Goal: Task Accomplishment & Management: Manage account settings

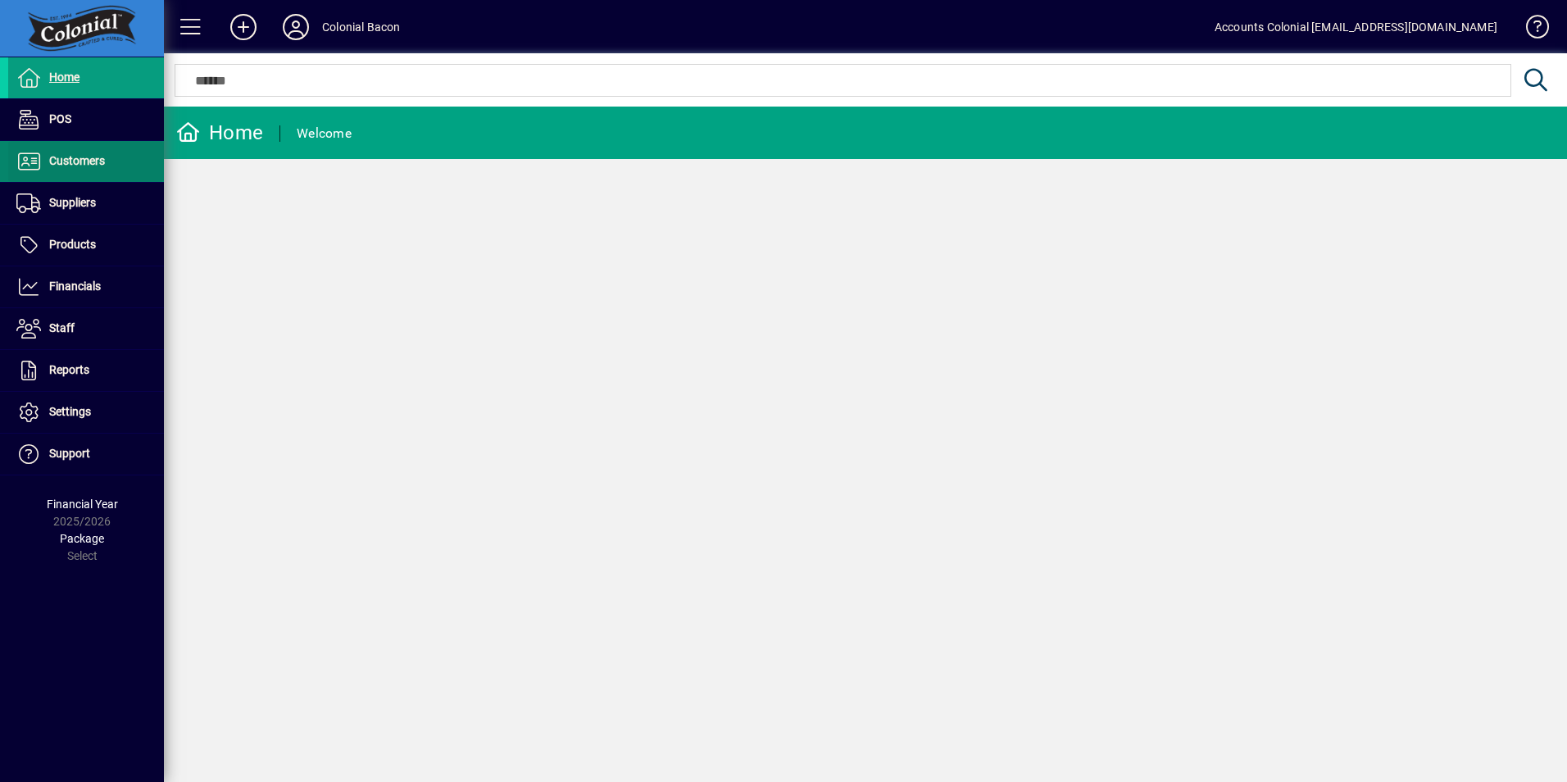
click at [85, 170] on span "Customers" at bounding box center [56, 162] width 97 height 20
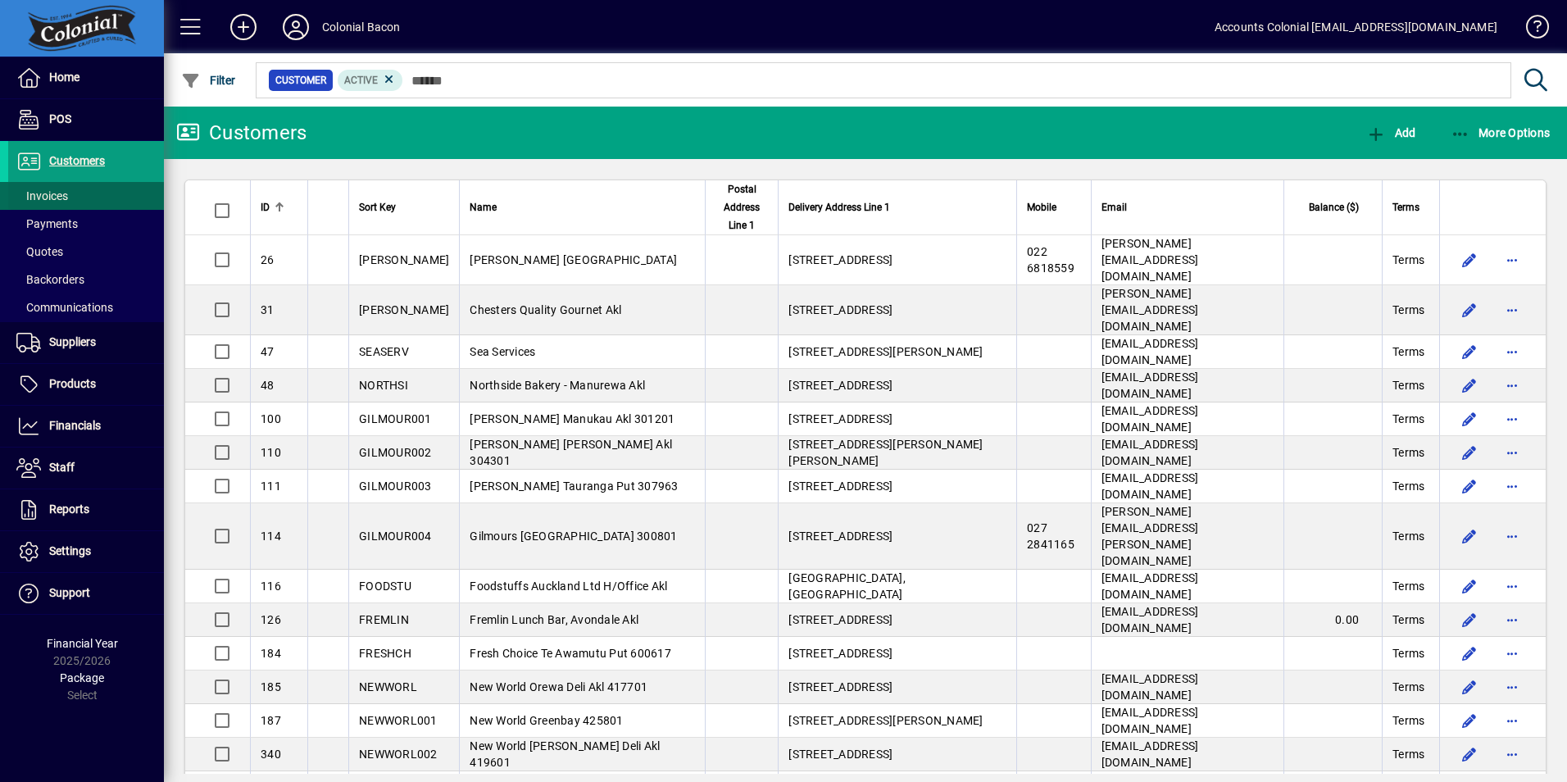
click at [39, 198] on span "Invoices" at bounding box center [42, 195] width 52 height 13
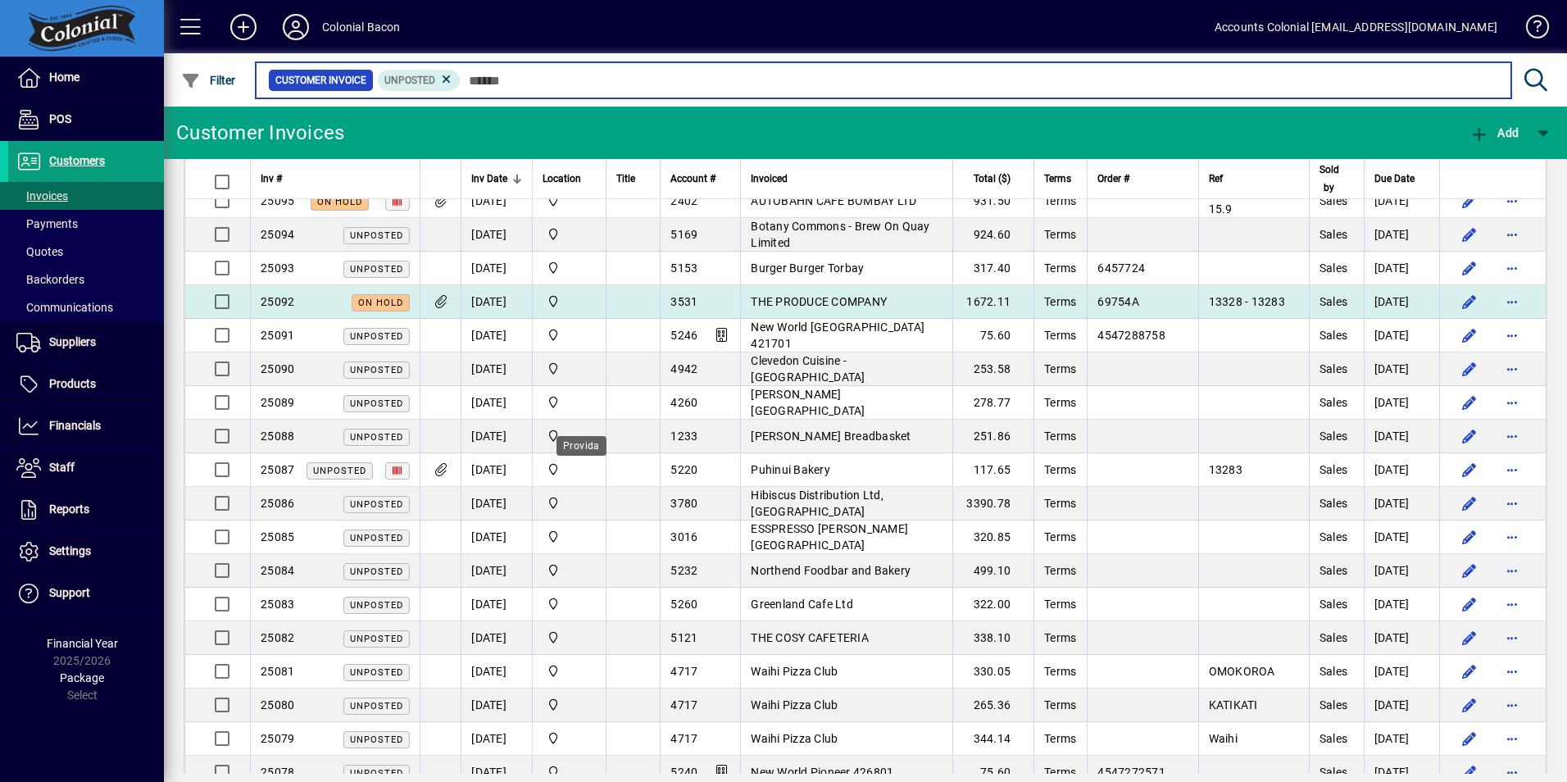
scroll to position [738, 0]
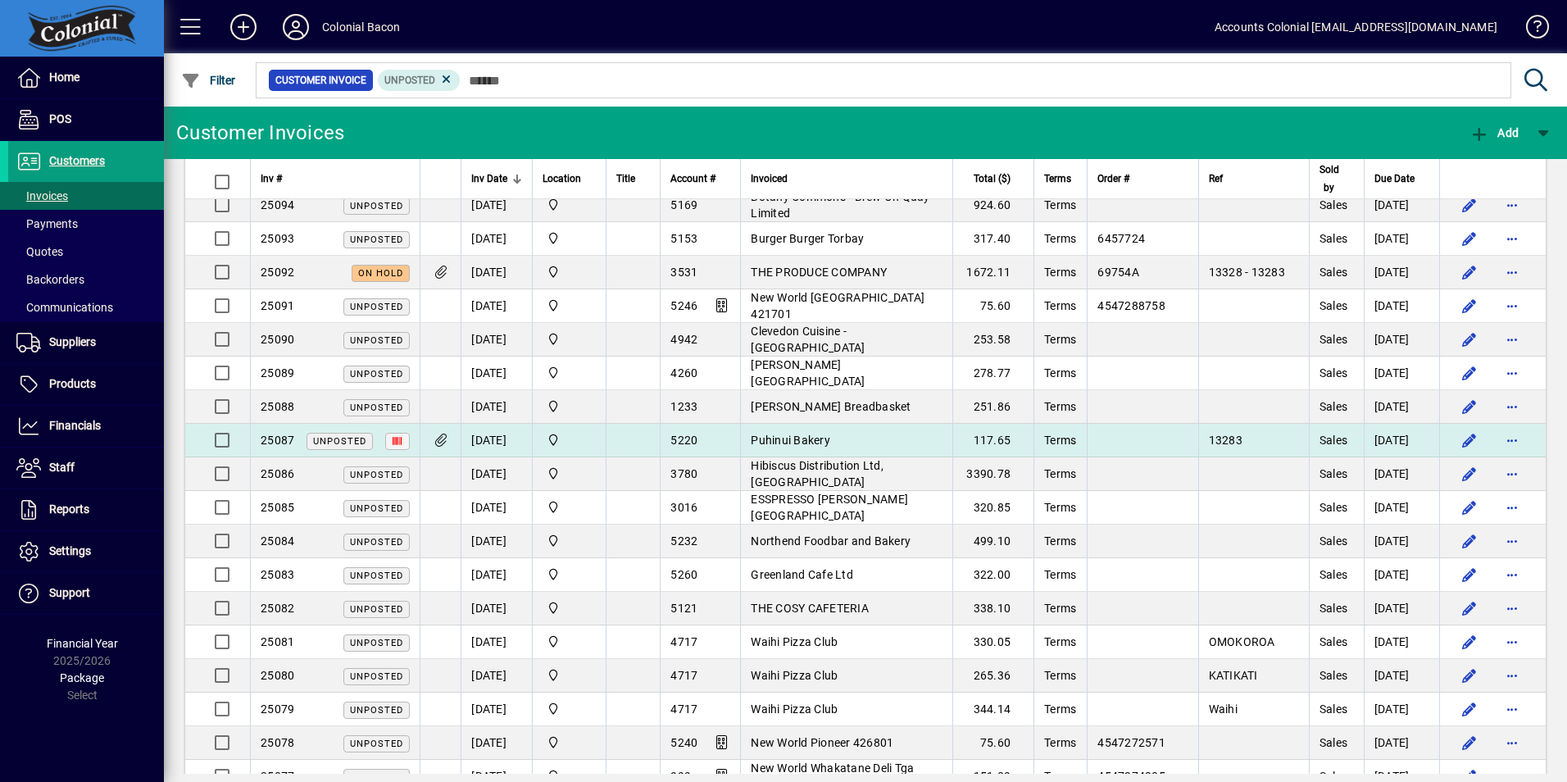
click at [801, 448] on td "Puhinui Bakery" at bounding box center [846, 441] width 212 height 34
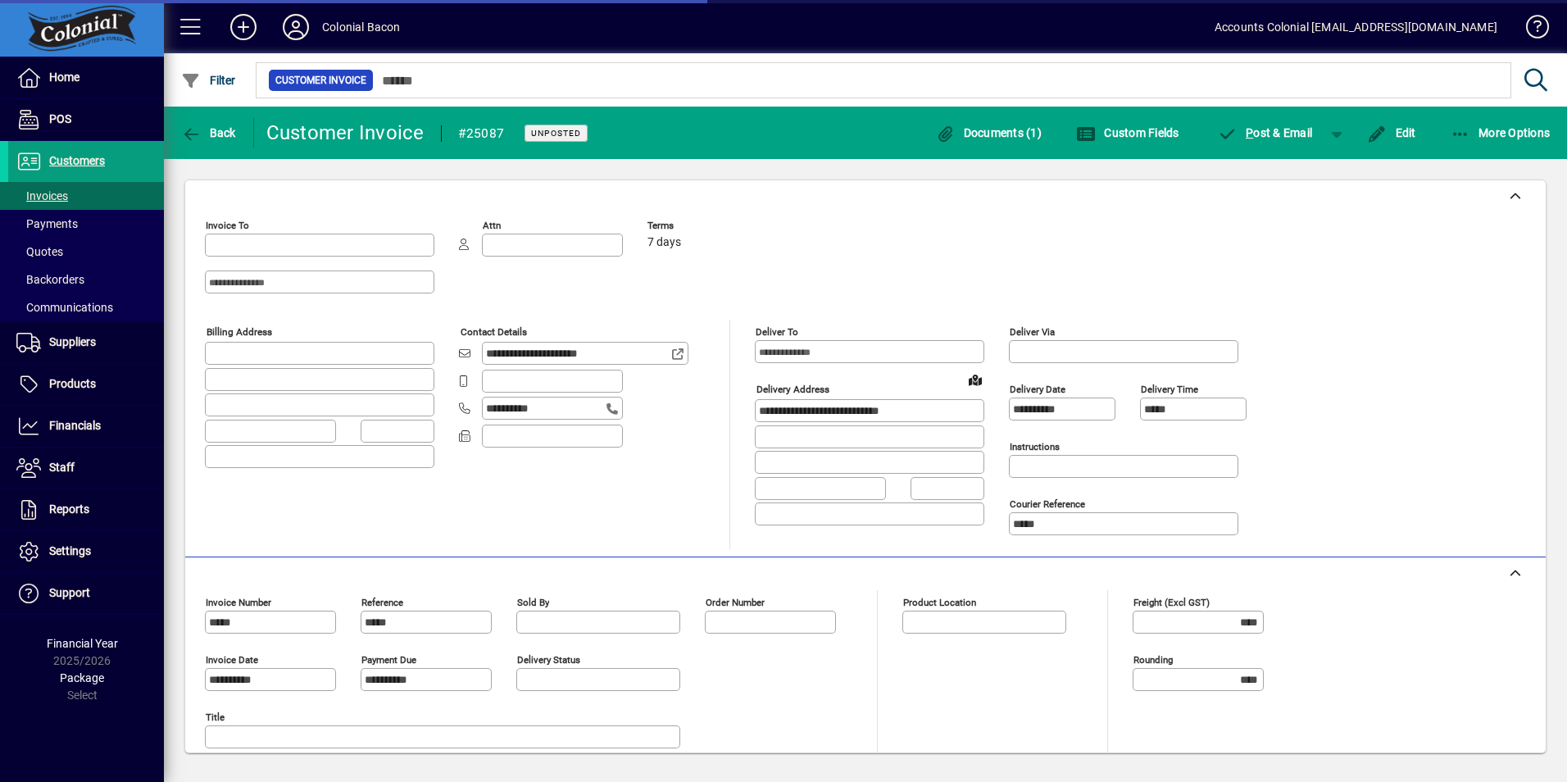
type input "**********"
type input "*******"
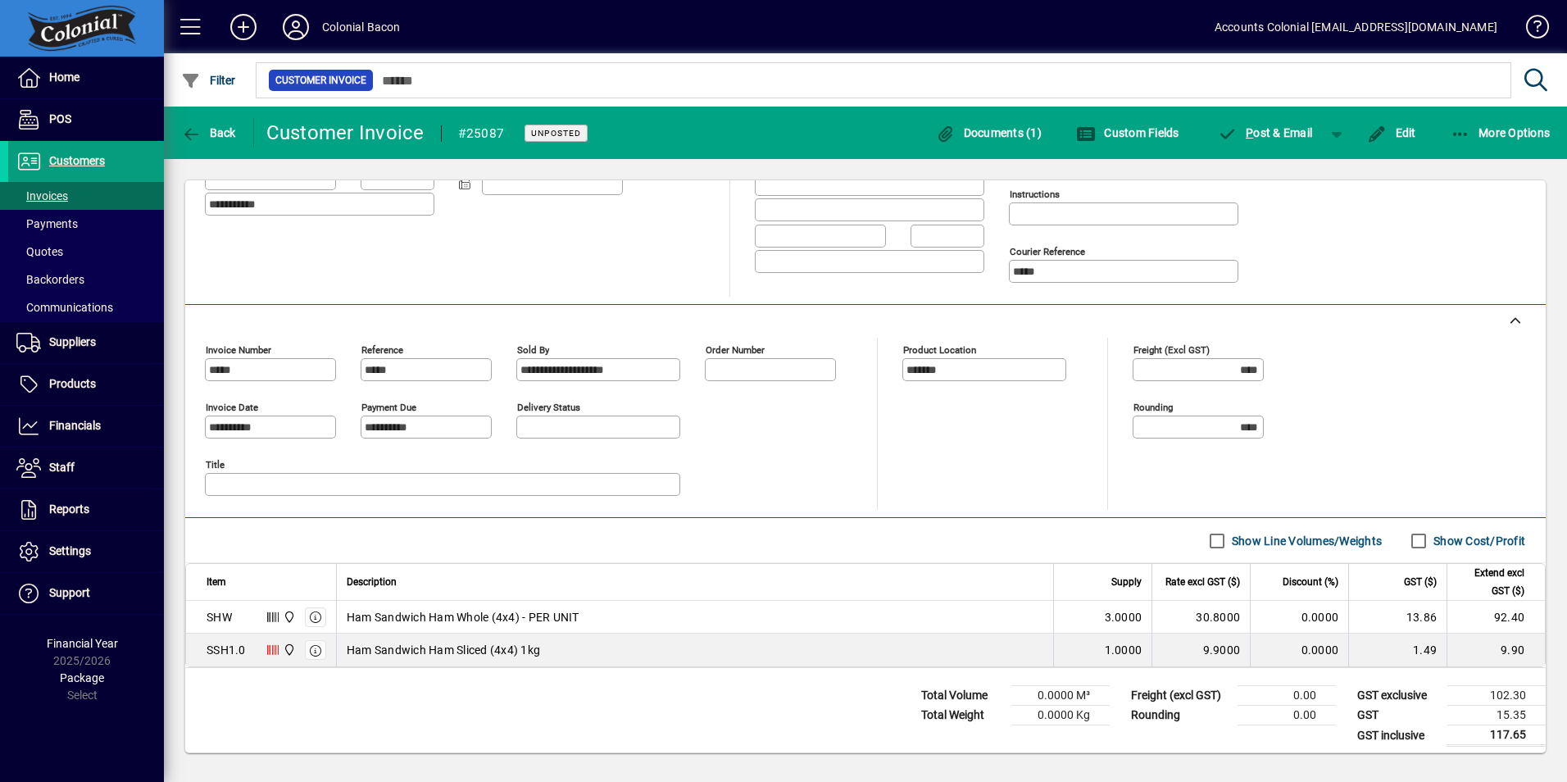
scroll to position [260, 0]
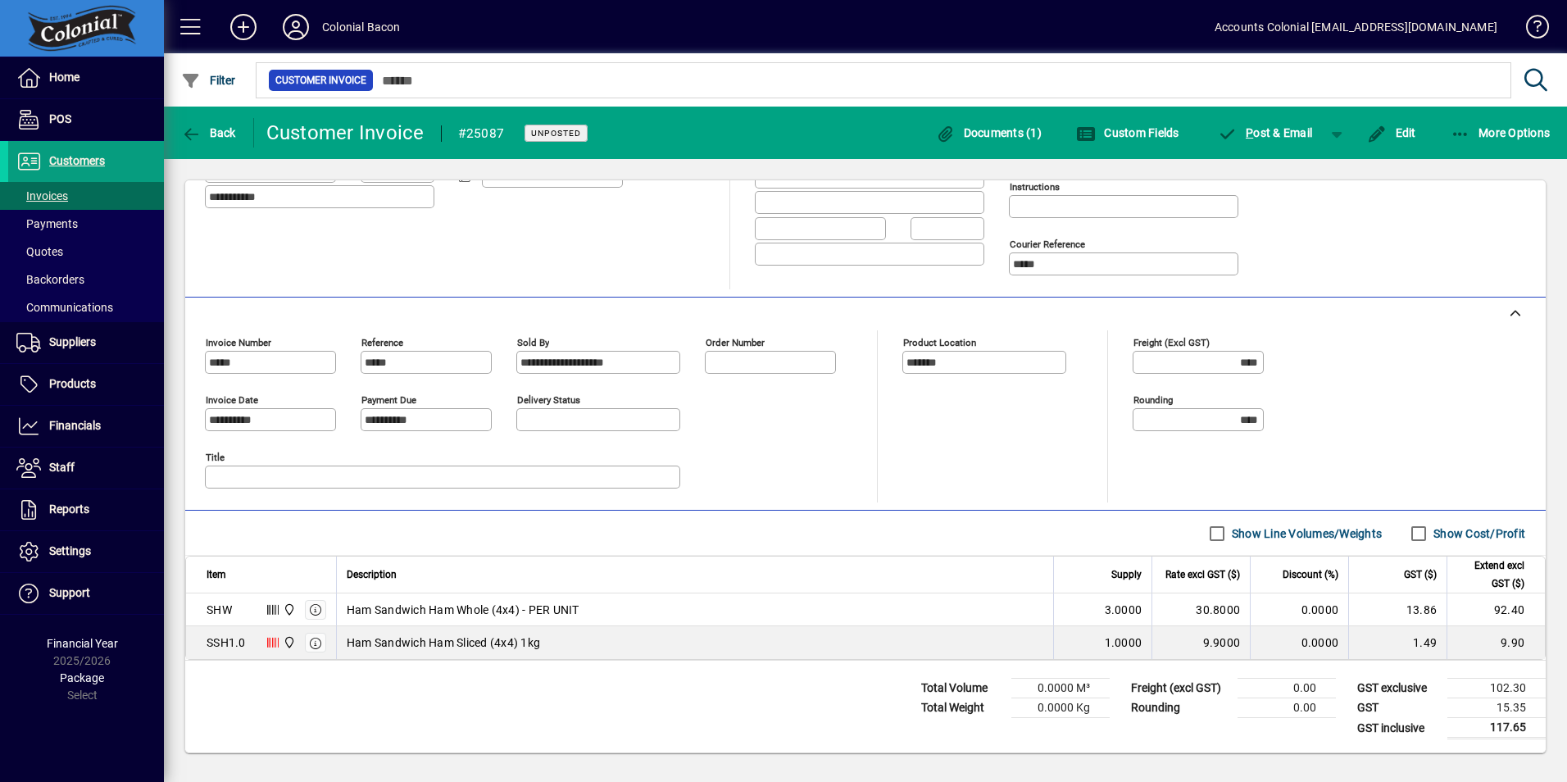
drag, startPoint x: 1391, startPoint y: 135, endPoint x: 1184, endPoint y: 520, distance: 436.7
click at [1391, 135] on span "Edit" at bounding box center [1391, 132] width 49 height 13
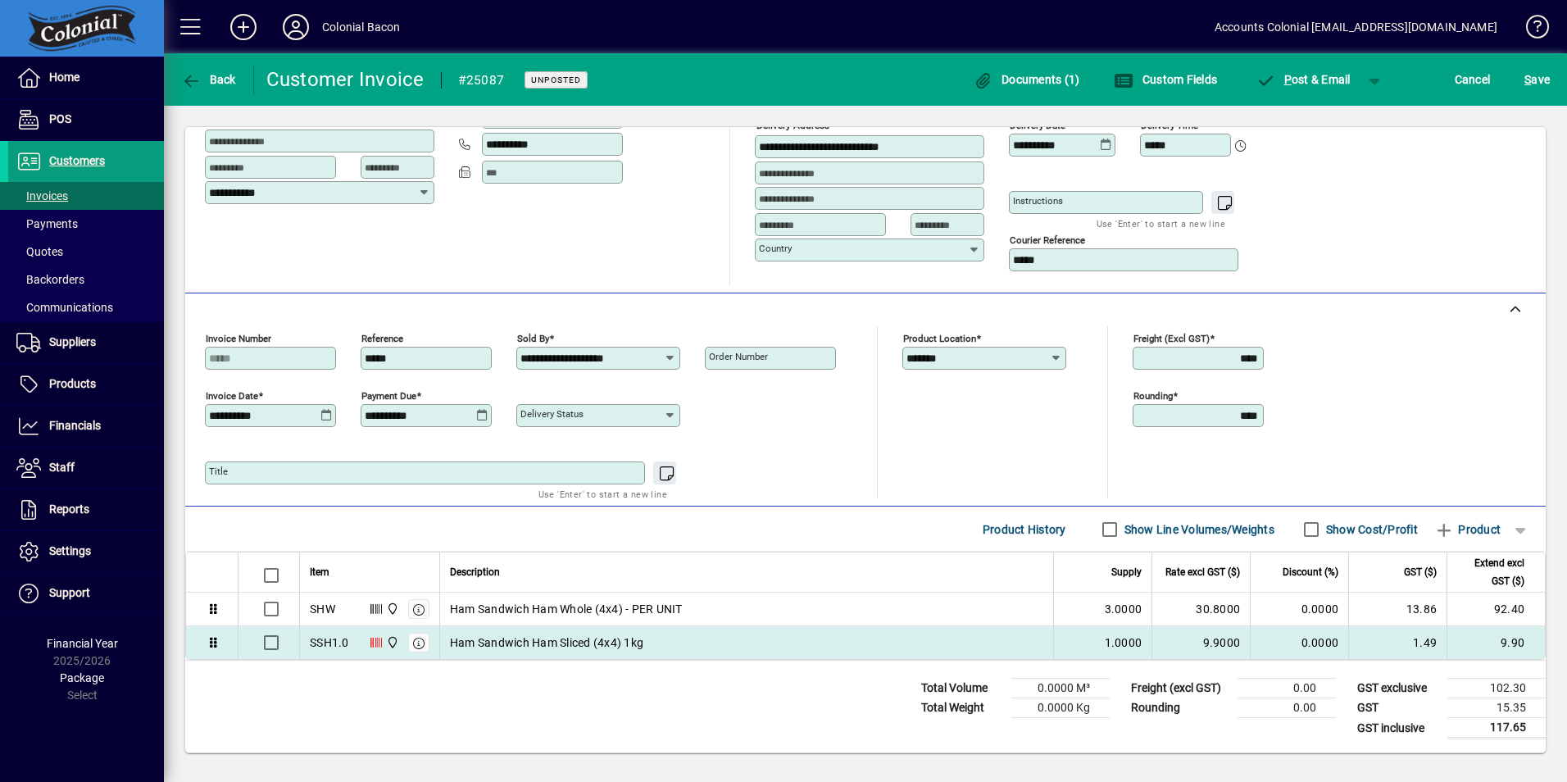
click at [1069, 652] on td "1.0000" at bounding box center [1102, 642] width 98 height 33
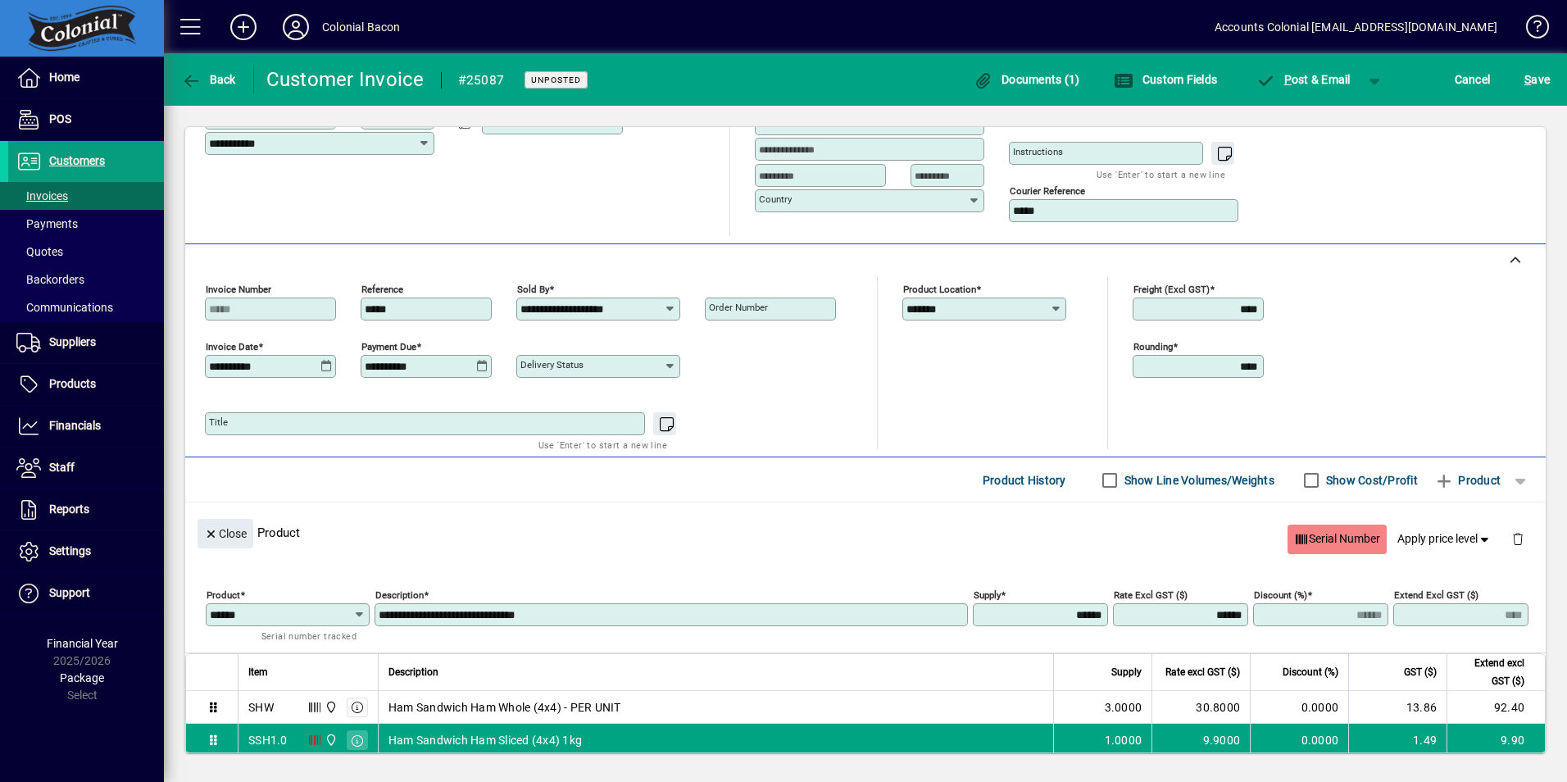
click at [1327, 538] on span "Serial Number" at bounding box center [1337, 538] width 86 height 27
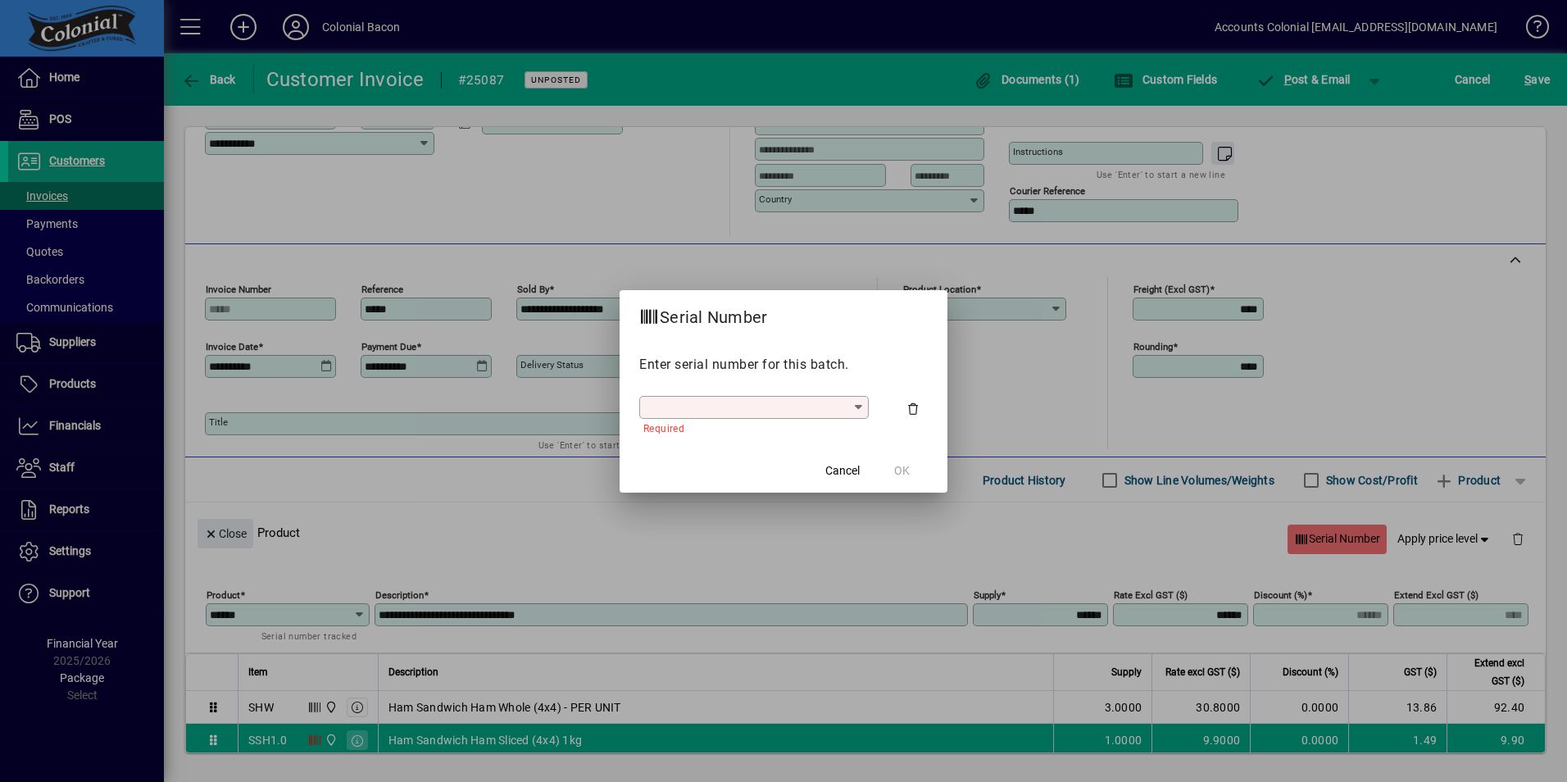
click at [863, 402] on icon at bounding box center [858, 407] width 13 height 13
click at [743, 447] on div "13312 - [DATE] - 163" at bounding box center [707, 446] width 110 height 17
type input "**********"
click at [897, 469] on span "OK" at bounding box center [902, 470] width 16 height 17
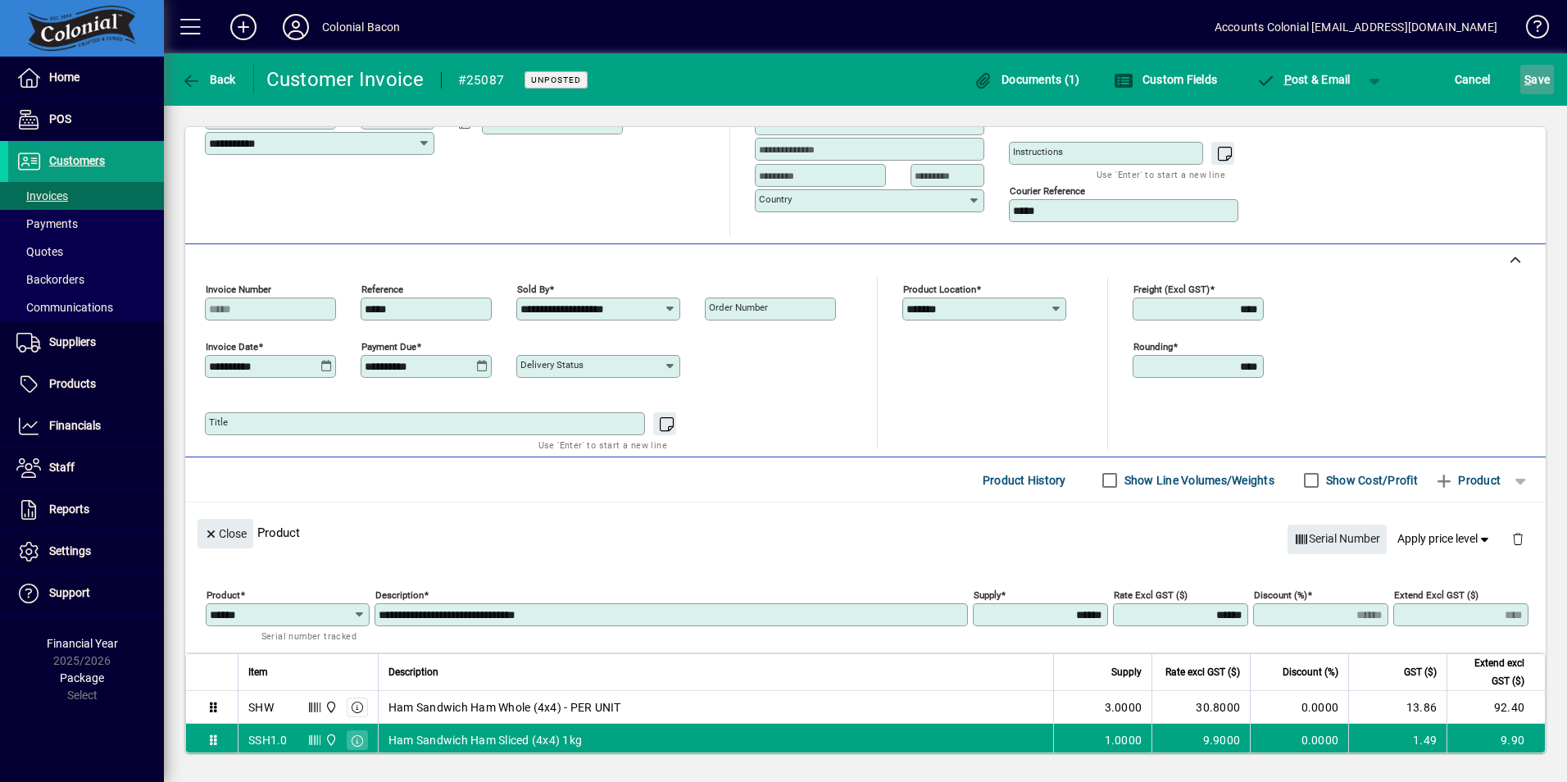
click at [1536, 84] on span "S ave" at bounding box center [1536, 79] width 25 height 26
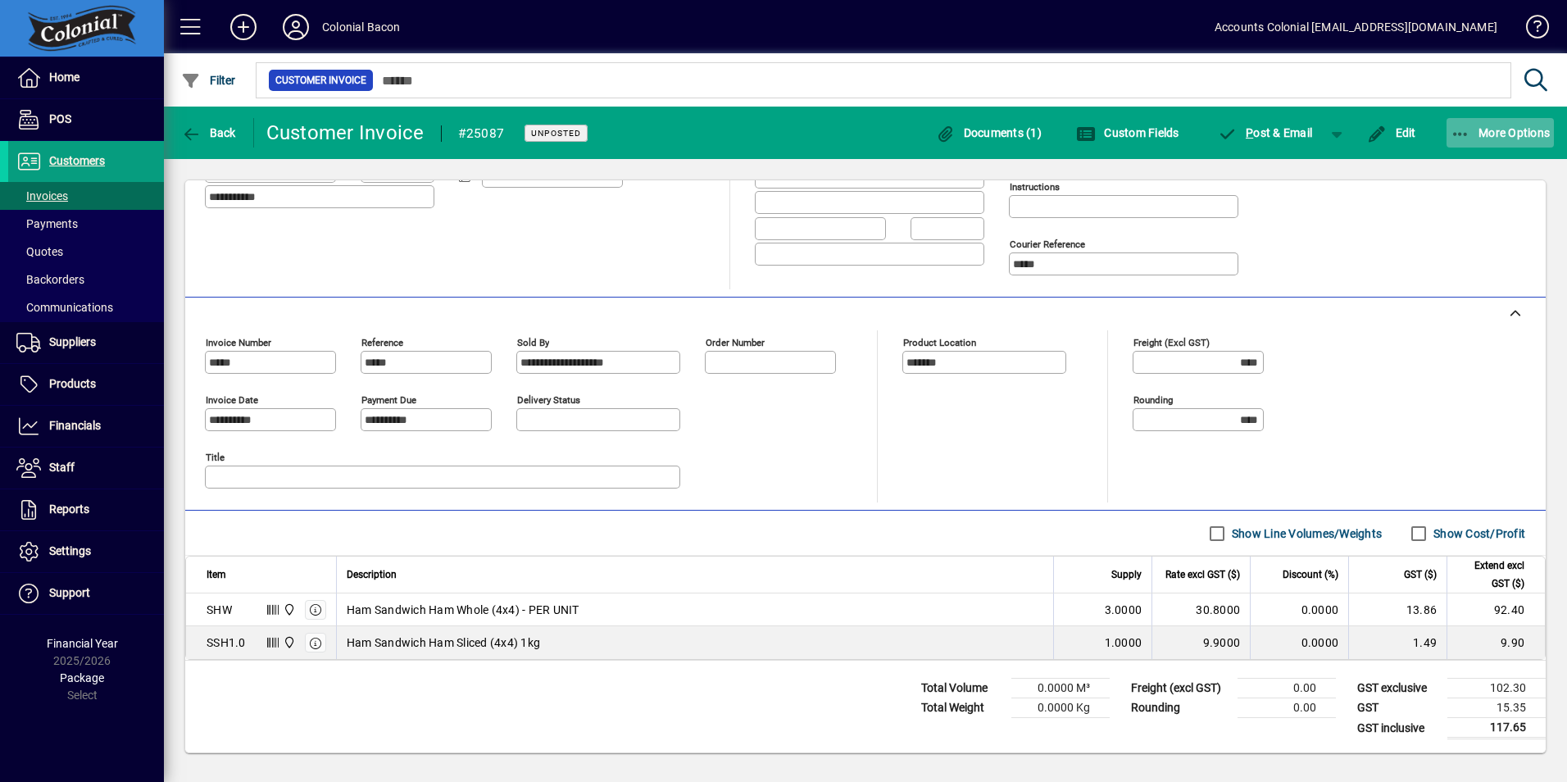
click at [1463, 123] on span "button" at bounding box center [1500, 132] width 108 height 39
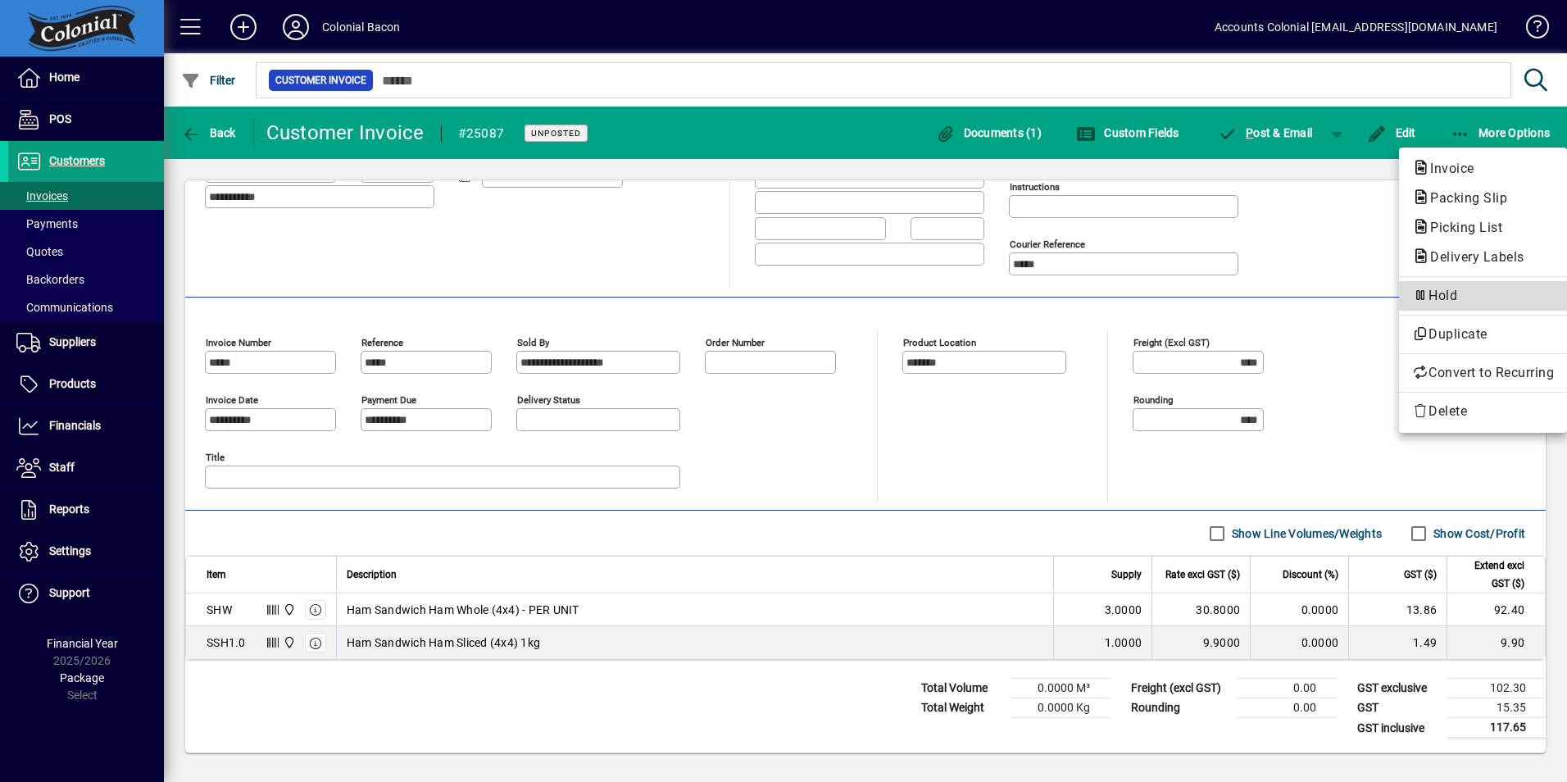
click at [1435, 302] on span "Hold" at bounding box center [1483, 296] width 142 height 20
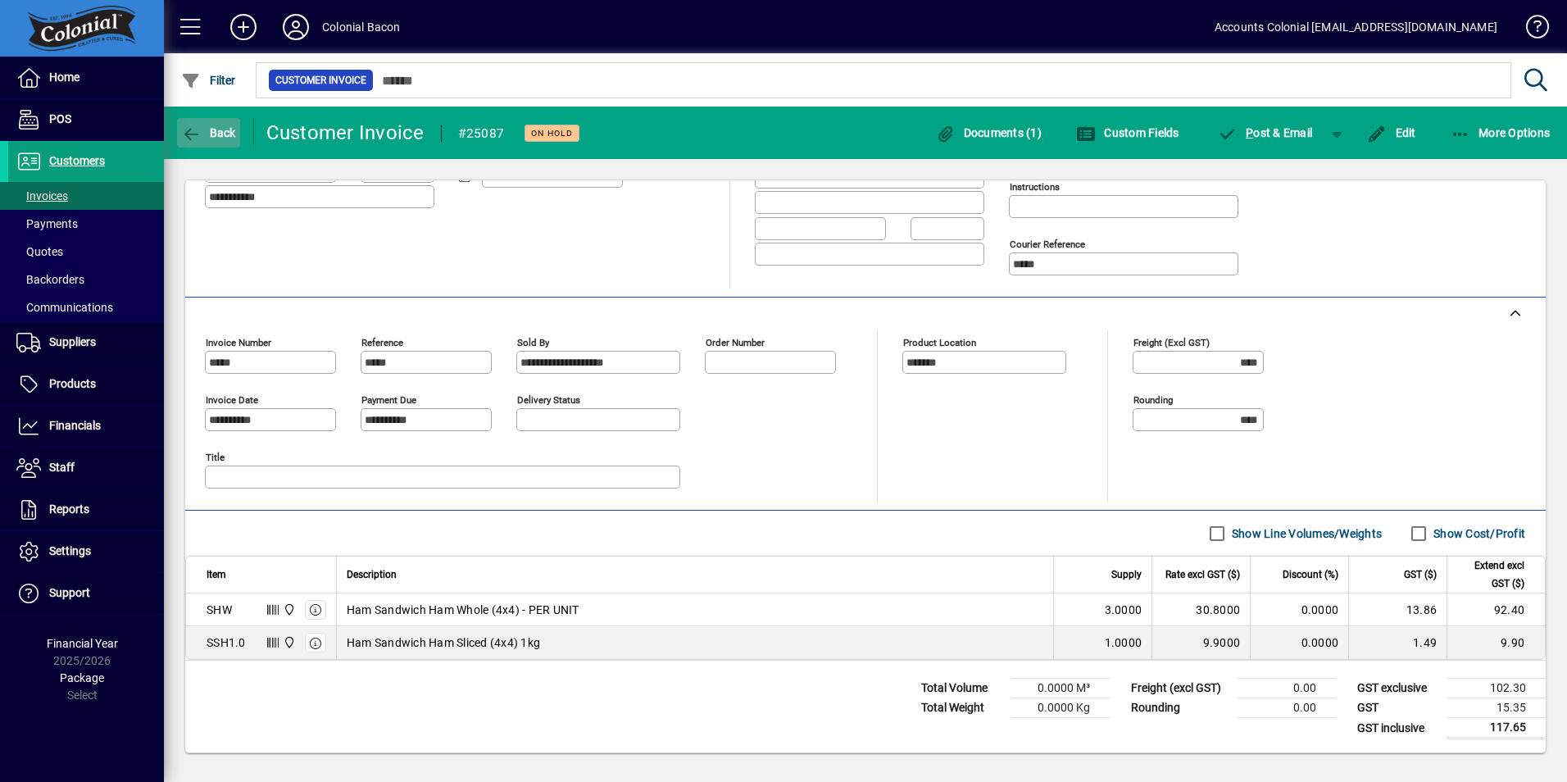
click at [219, 134] on span "Back" at bounding box center [208, 132] width 55 height 13
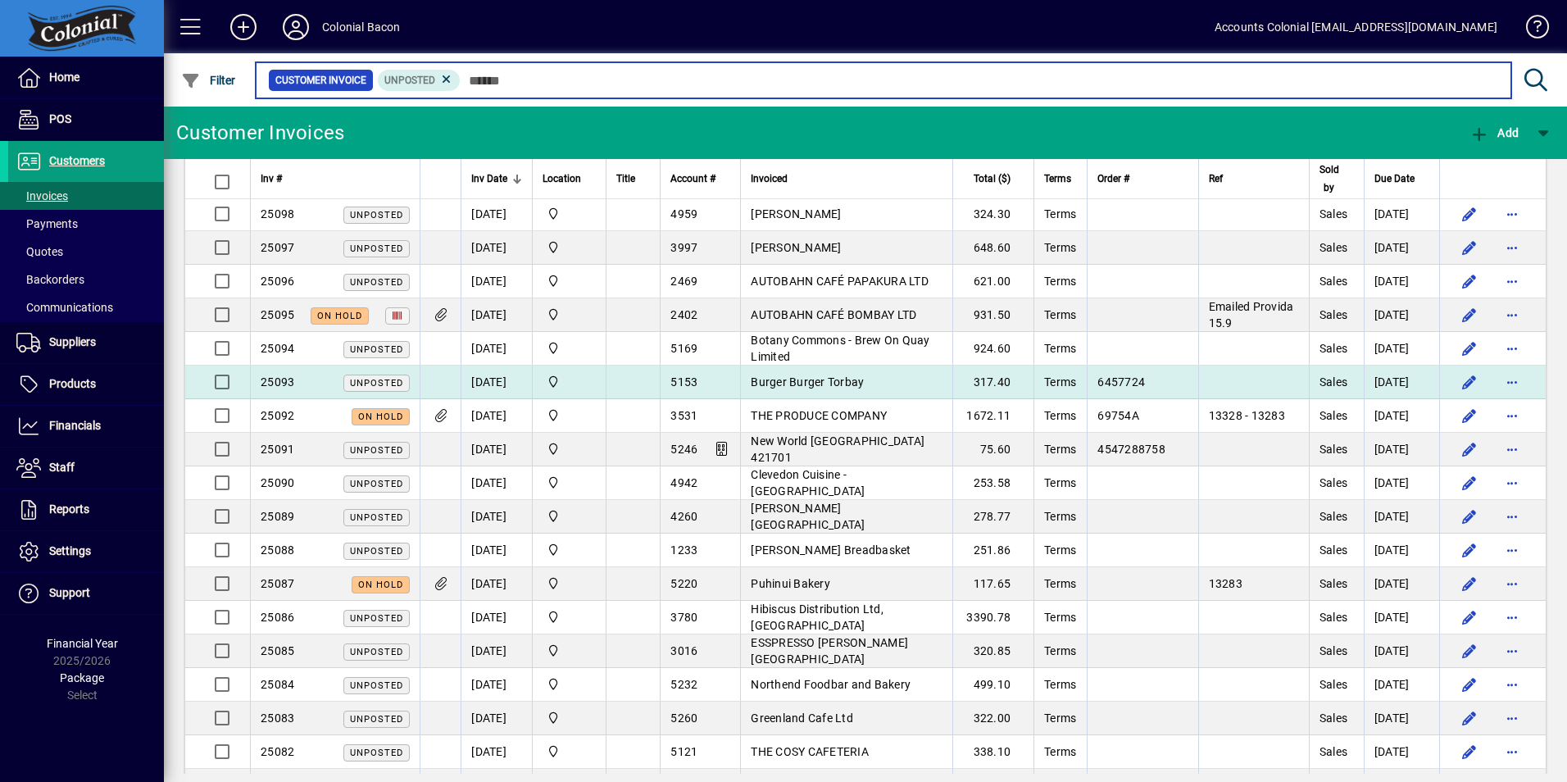
scroll to position [656, 0]
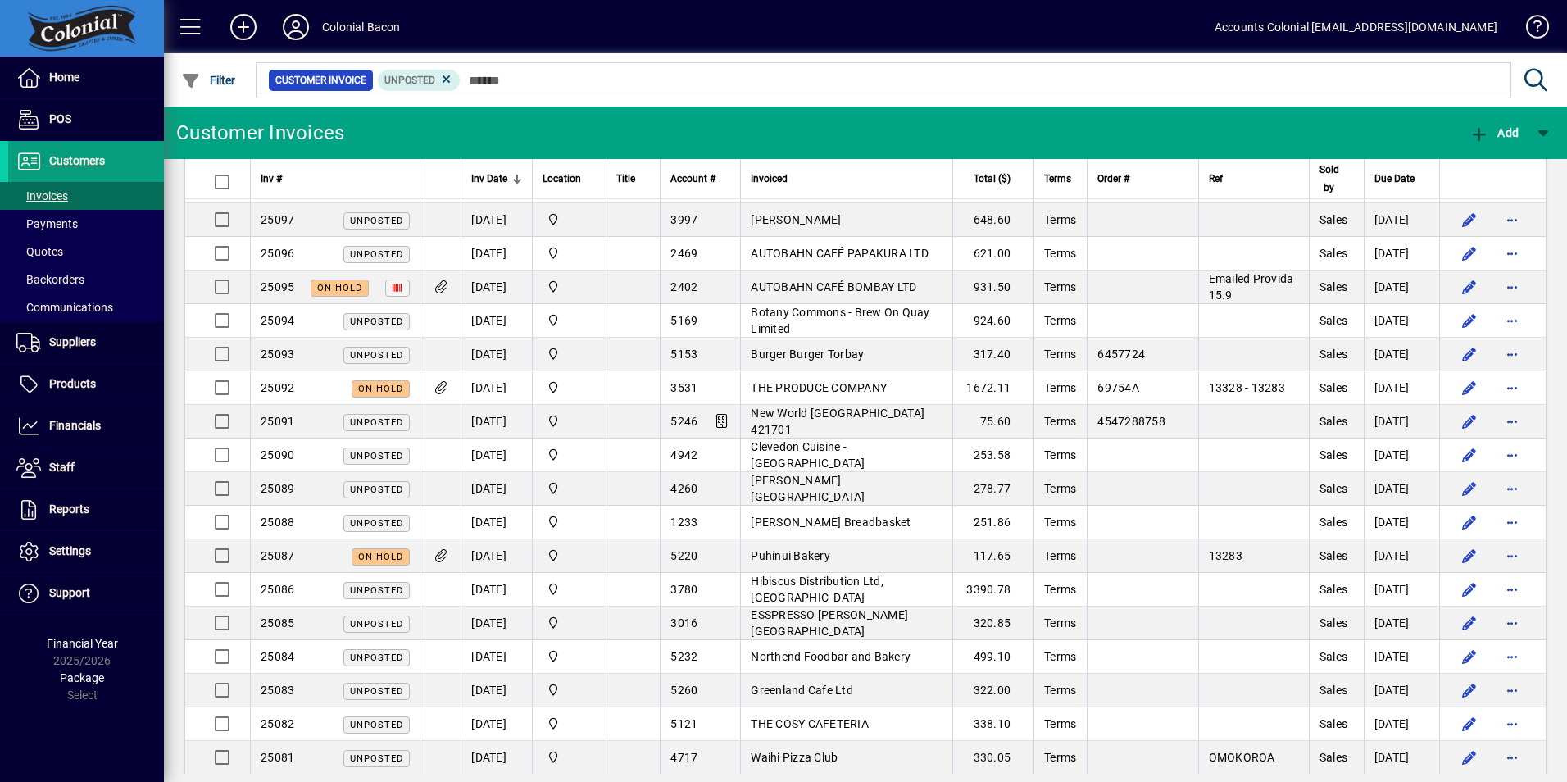
click at [796, 293] on span "AUTOBAHN CAFÉ BOMBAY LTD" at bounding box center [834, 286] width 166 height 13
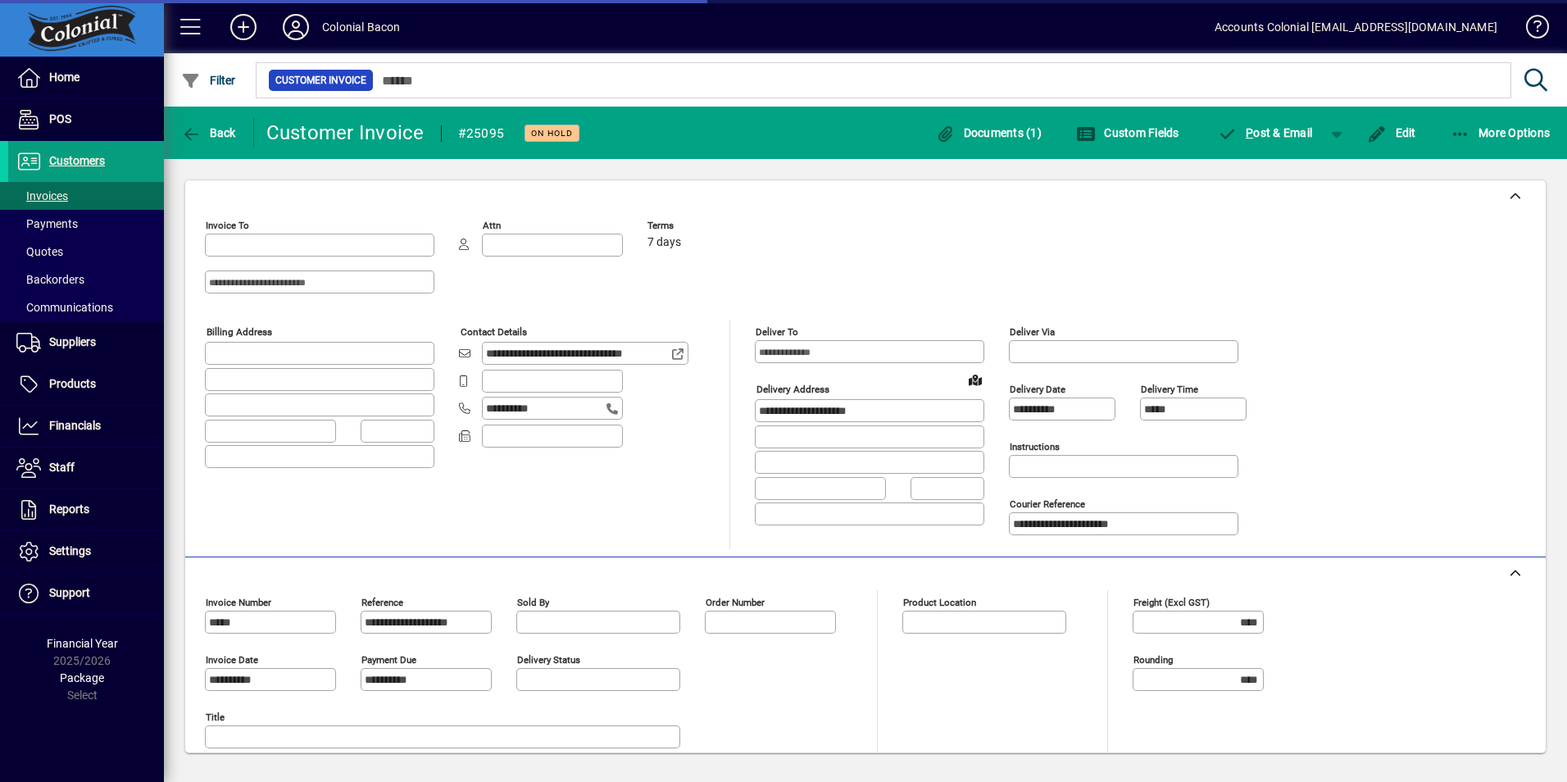
type input "**********"
type input "*******"
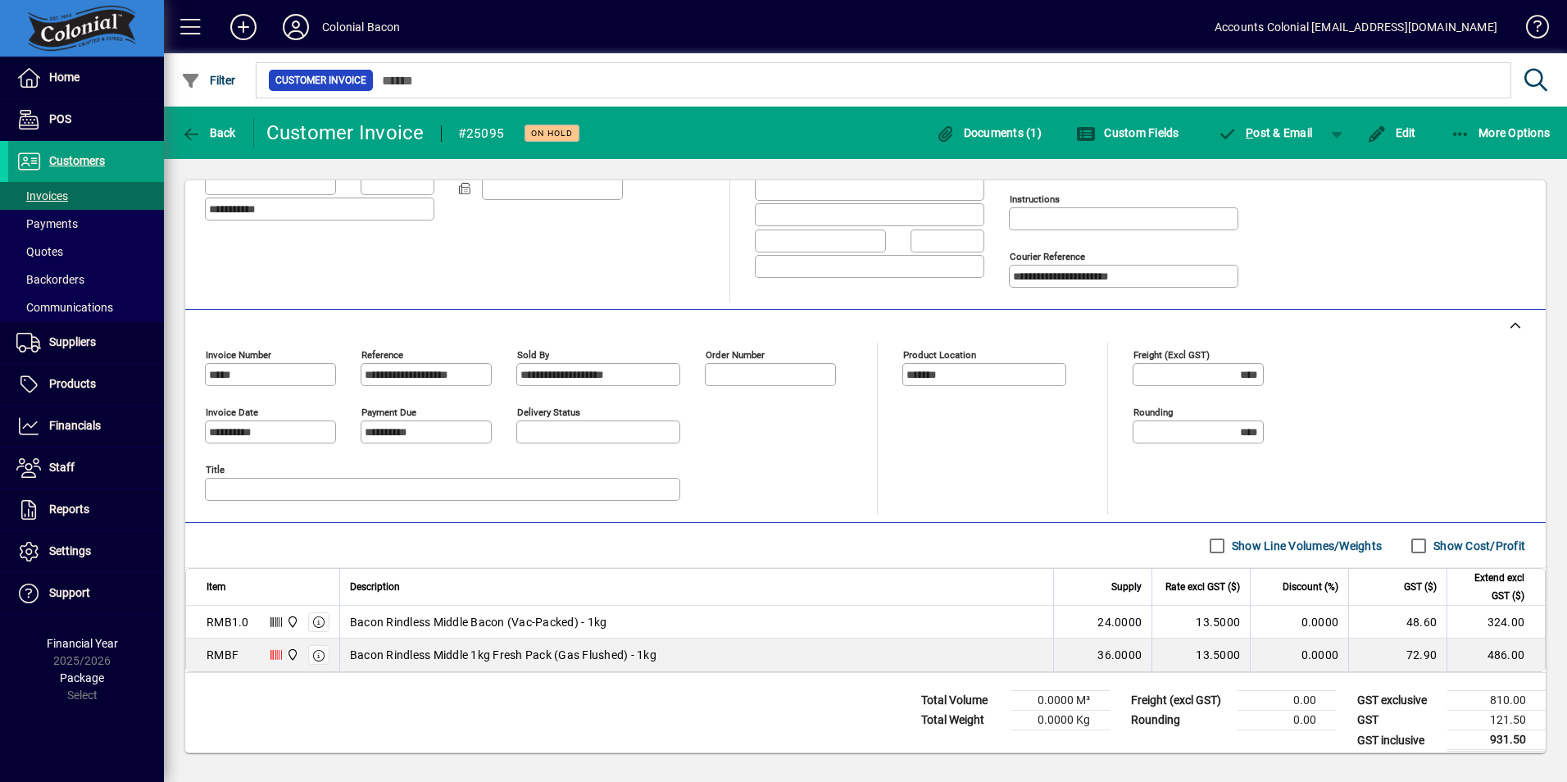
scroll to position [260, 0]
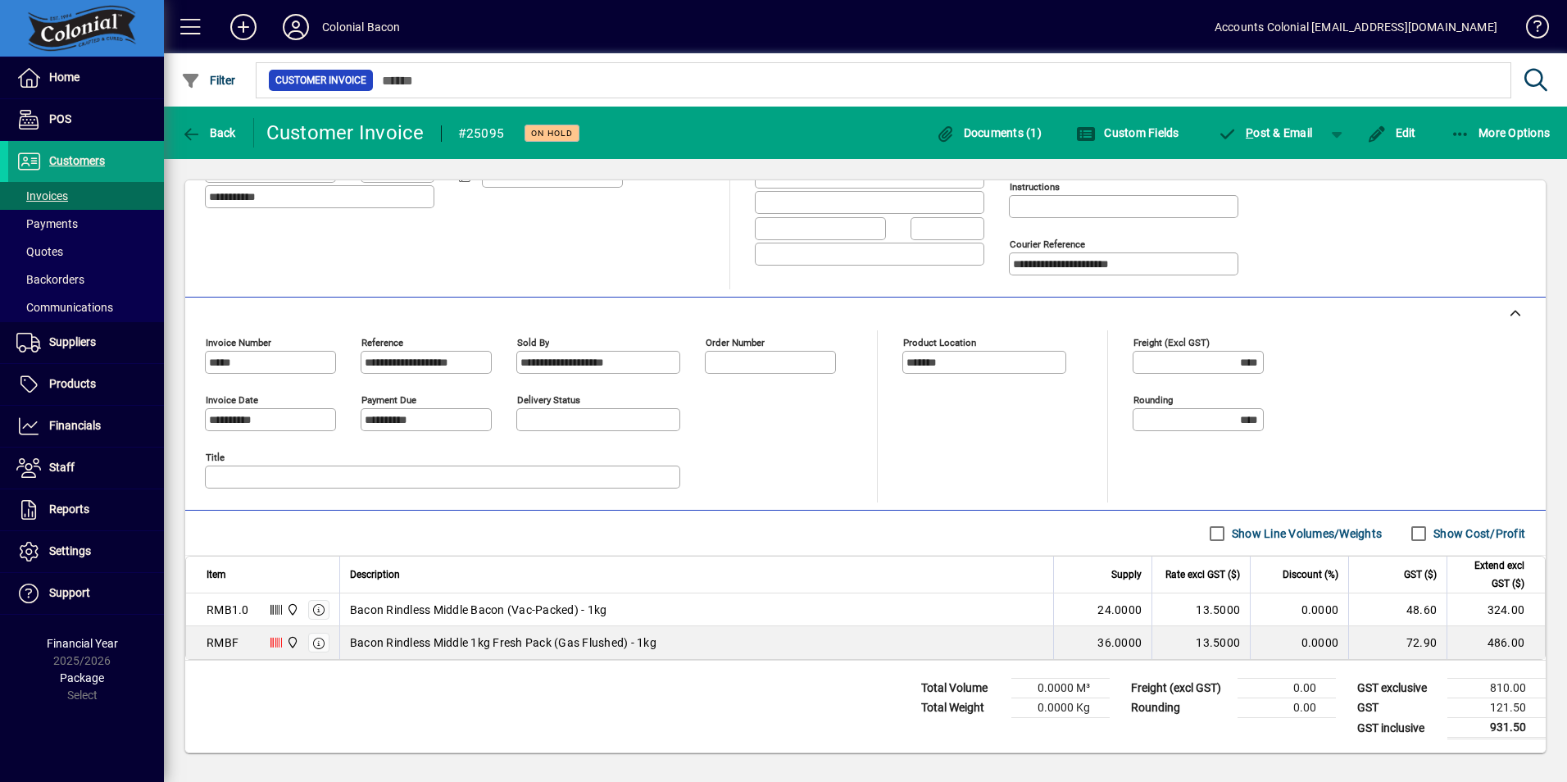
click at [750, 647] on div "Bacon Rindless Middle 1kg Fresh Pack (Gas Flushed) - 1kg" at bounding box center [696, 642] width 693 height 16
click at [1405, 138] on button "Edit" at bounding box center [1391, 133] width 57 height 30
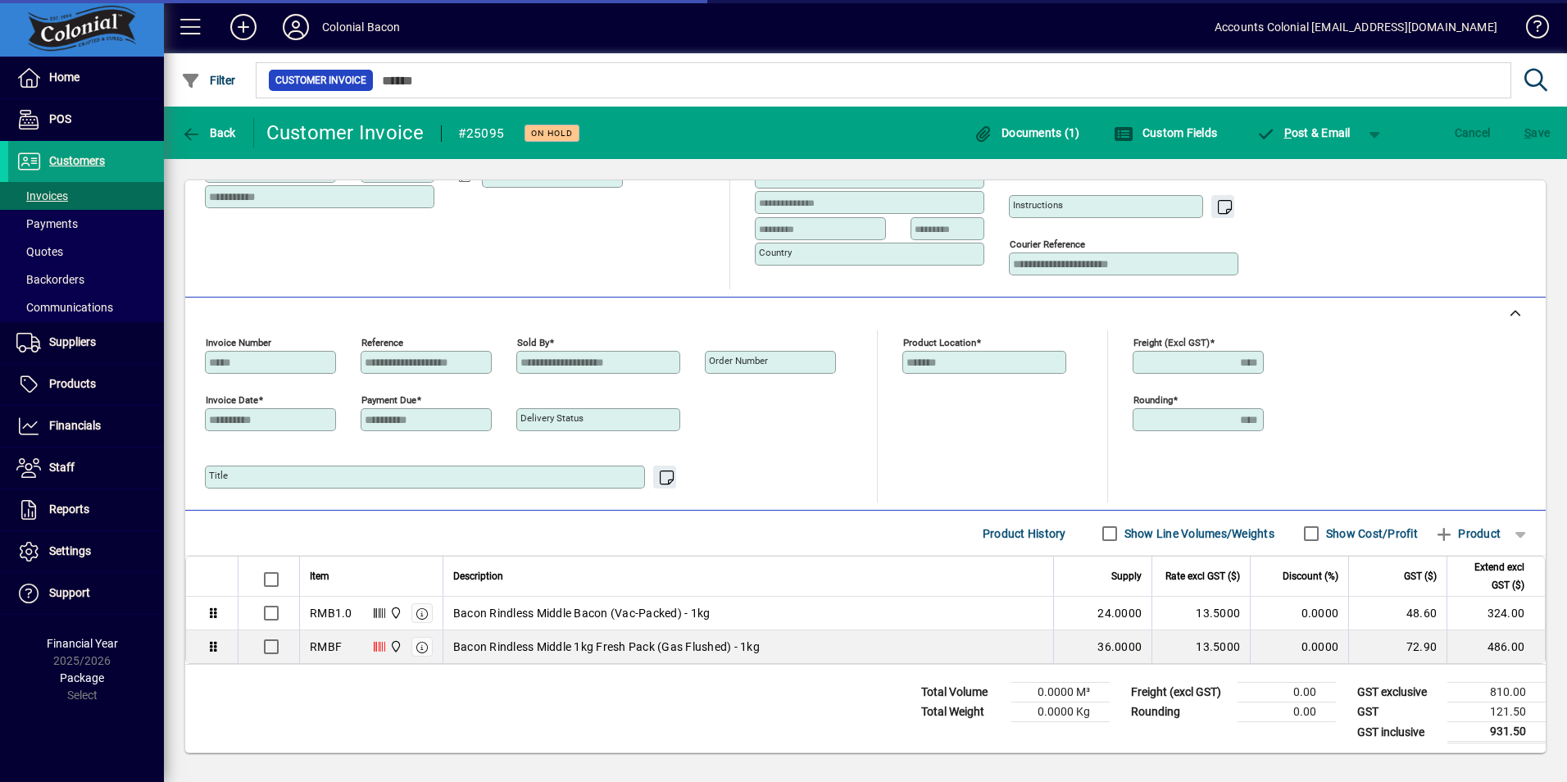
scroll to position [211, 0]
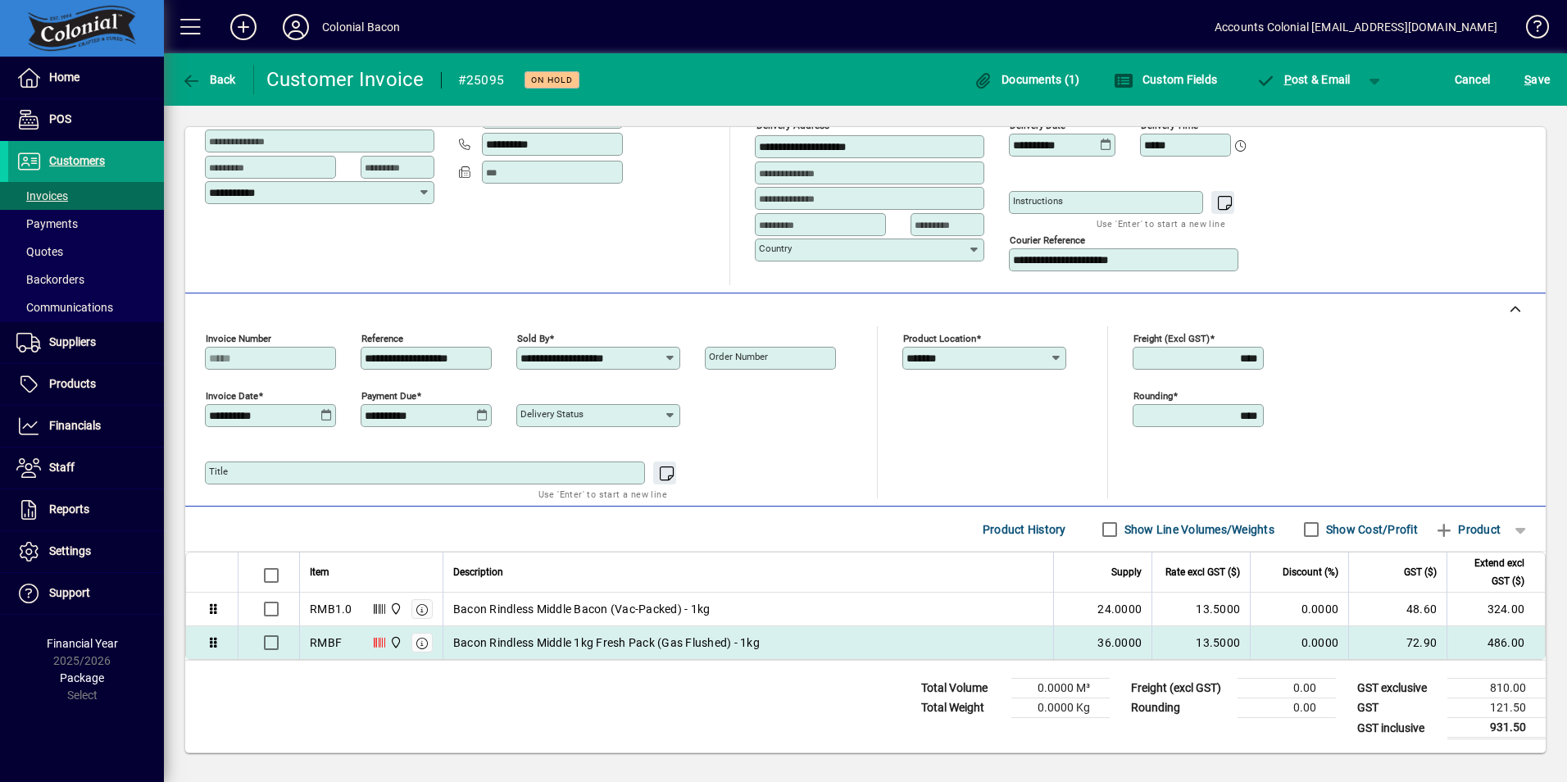
click at [790, 639] on div "Bacon Rindless Middle 1kg Fresh Pack (Gas Flushed) - 1kg" at bounding box center [748, 642] width 590 height 16
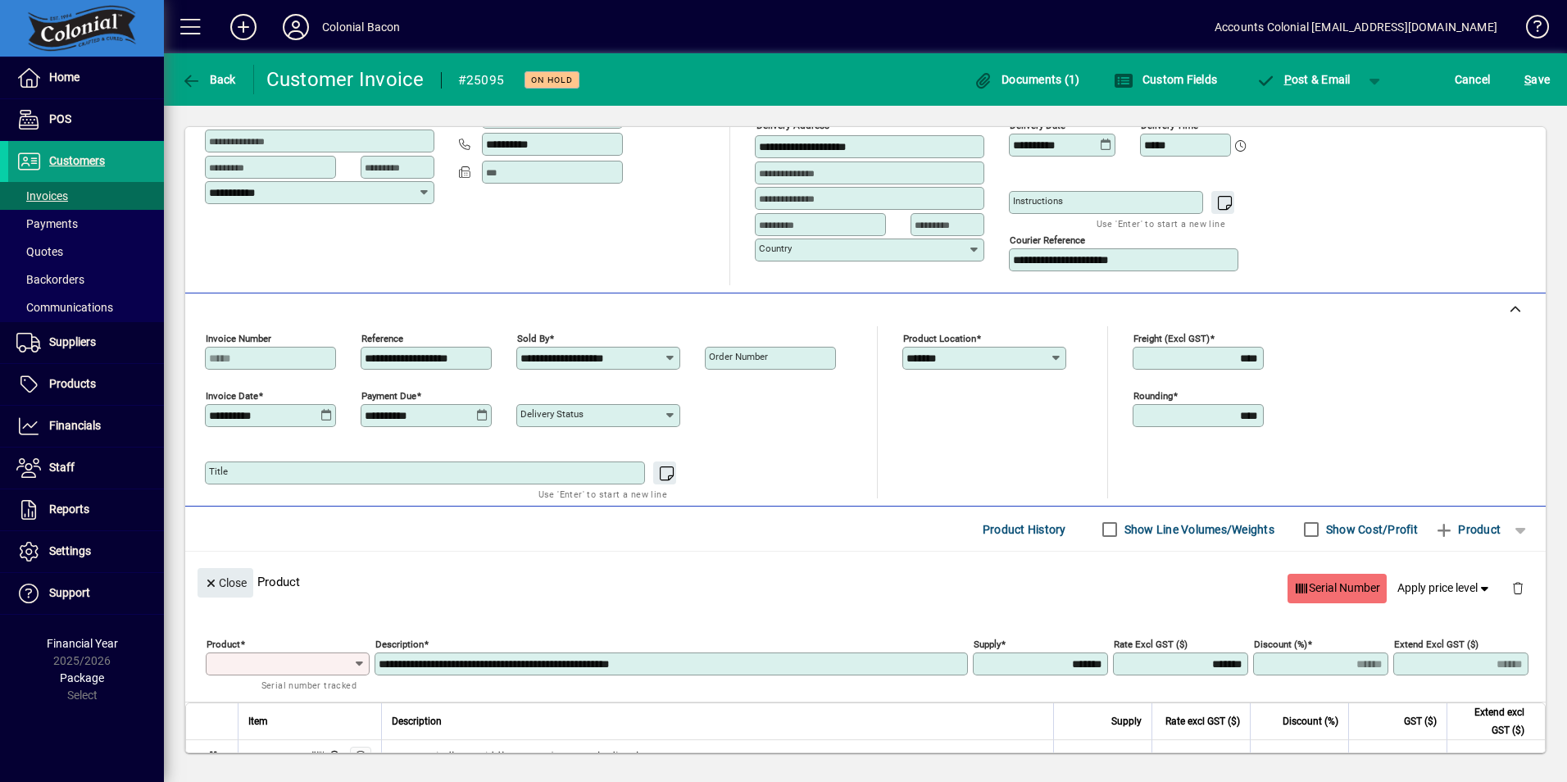
scroll to position [260, 0]
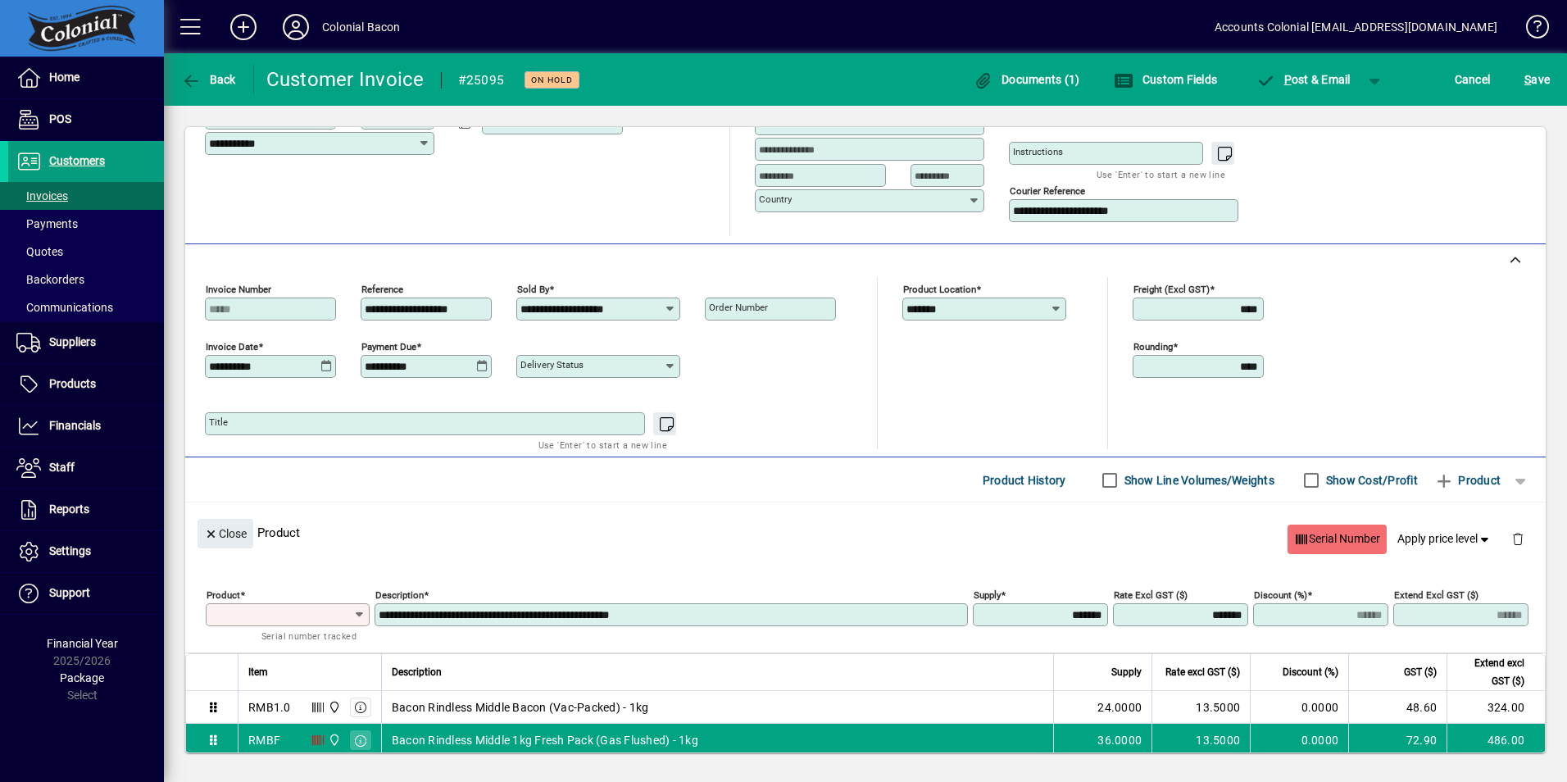
type input "****"
click at [1328, 534] on span "Serial Number" at bounding box center [1337, 538] width 86 height 27
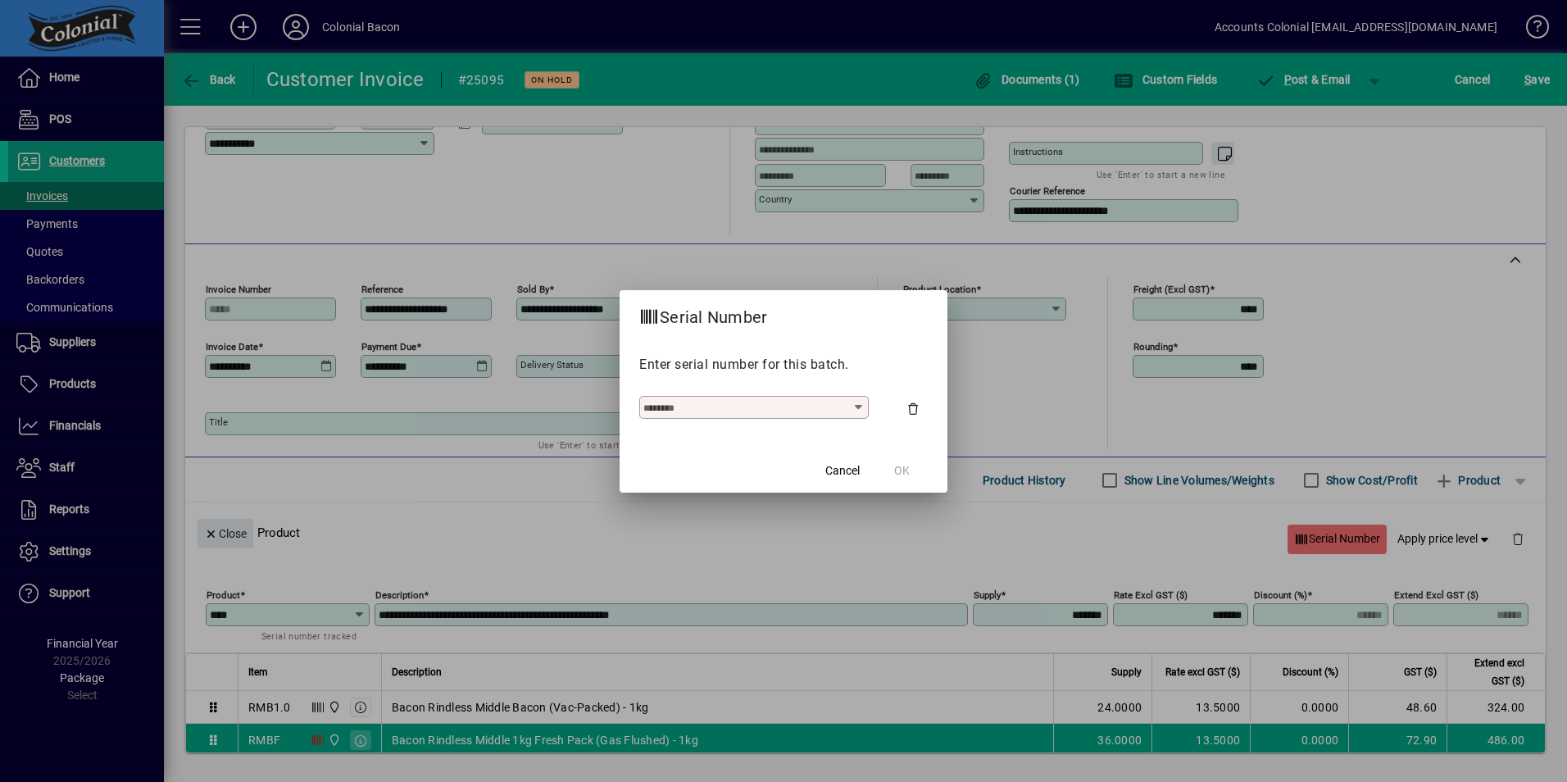
click at [848, 403] on input "text" at bounding box center [747, 407] width 209 height 13
click at [762, 438] on div "13299 - [DATE] - 144" at bounding box center [707, 446] width 110 height 17
type input "**********"
click at [907, 472] on span "OK" at bounding box center [902, 470] width 16 height 17
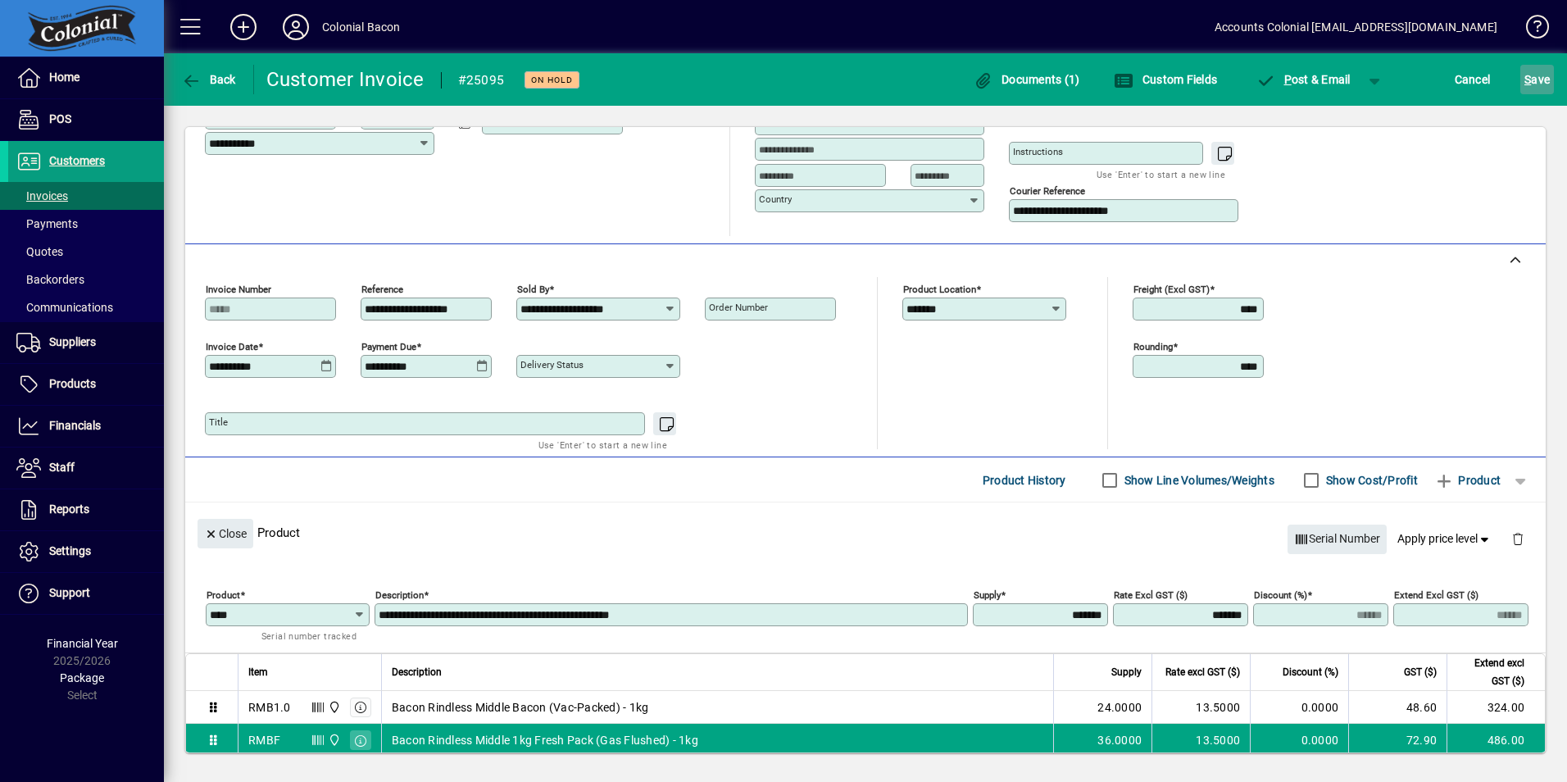
click at [1541, 79] on span "S ave" at bounding box center [1536, 79] width 25 height 26
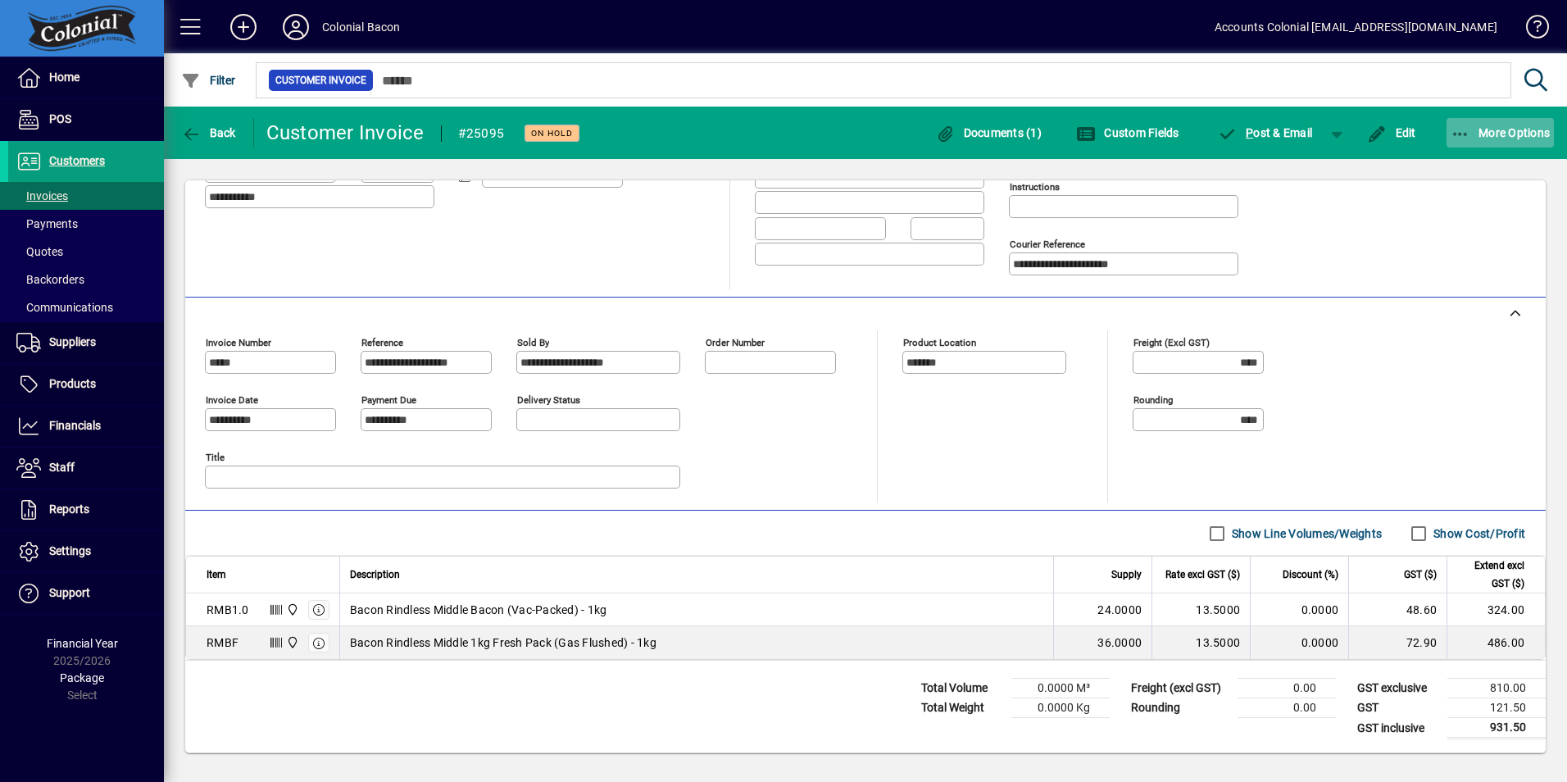
click at [1465, 133] on icon "button" at bounding box center [1460, 134] width 20 height 16
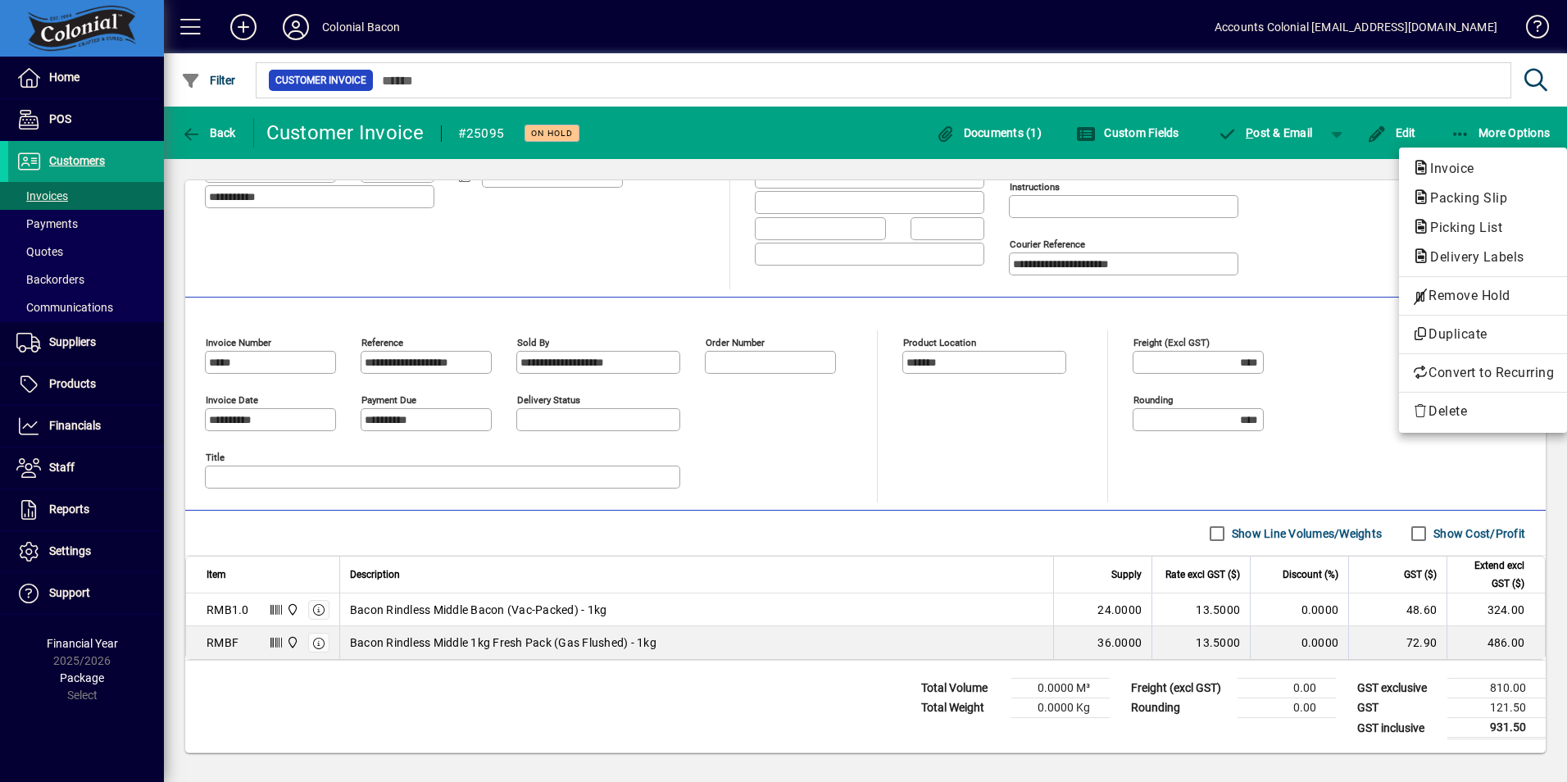
click at [214, 135] on div at bounding box center [783, 391] width 1567 height 782
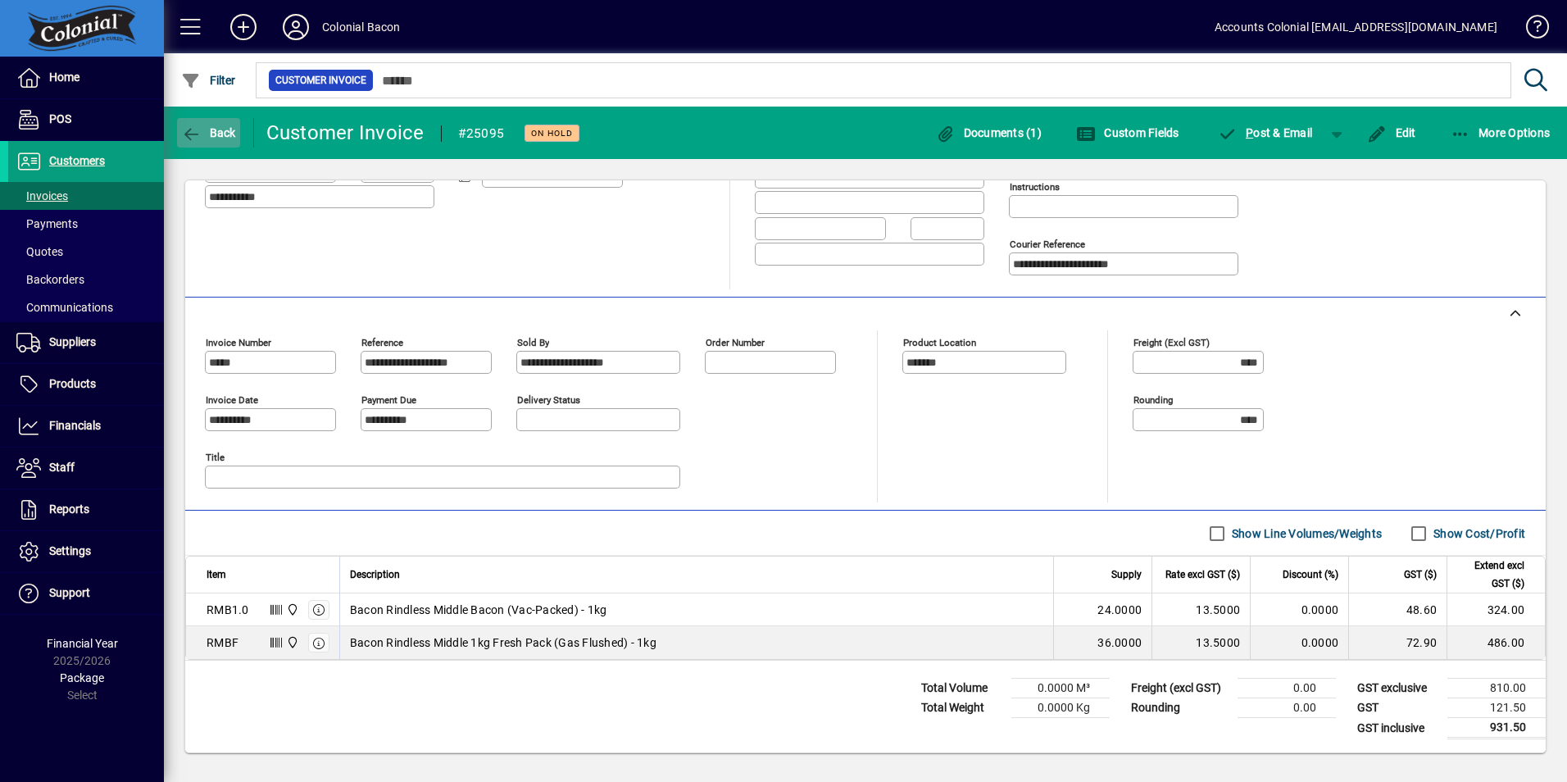
click at [215, 135] on span "Back" at bounding box center [208, 132] width 55 height 13
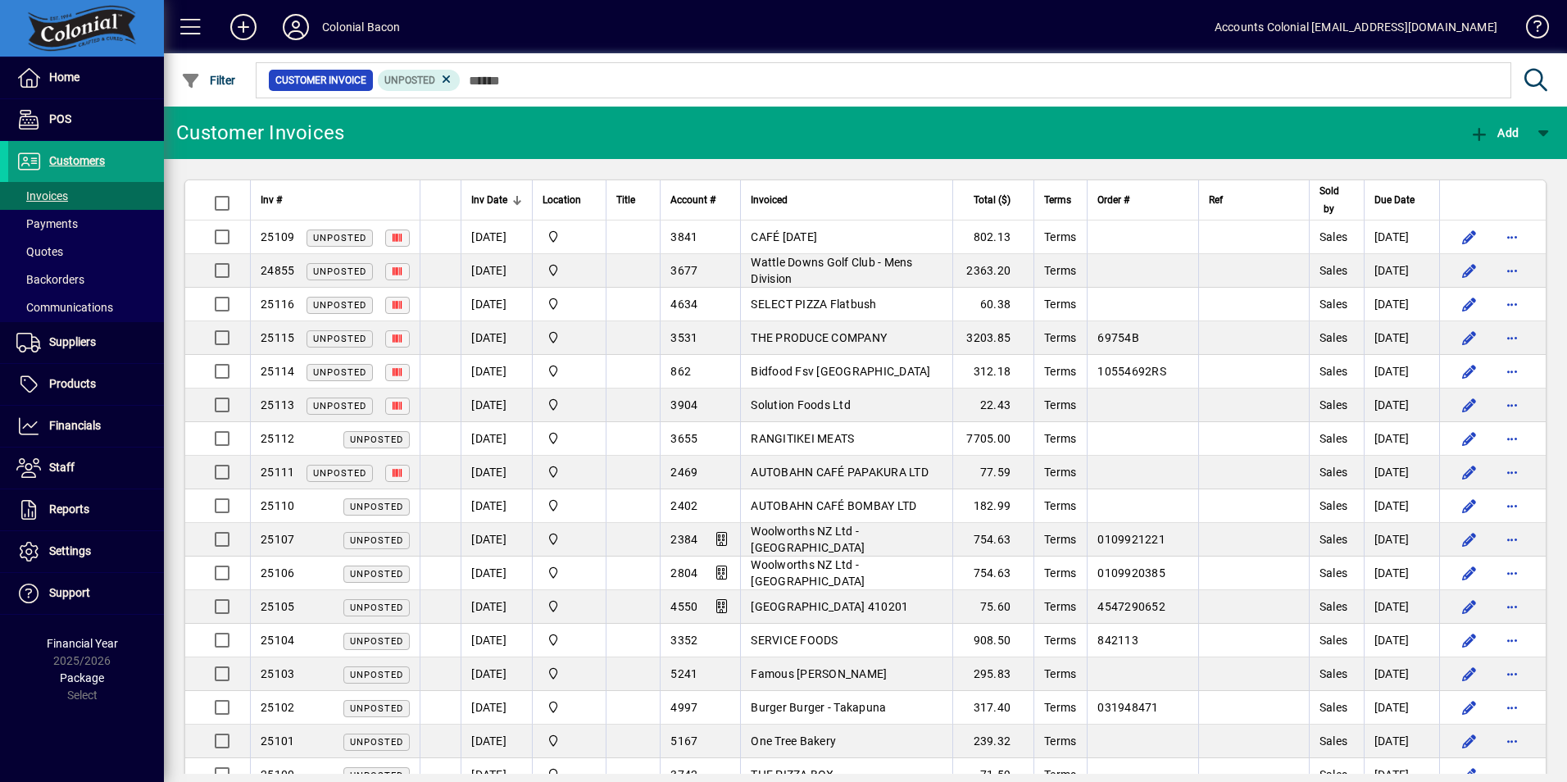
click at [494, 198] on span "Inv Date" at bounding box center [489, 200] width 36 height 18
